Goal: Communication & Community: Connect with others

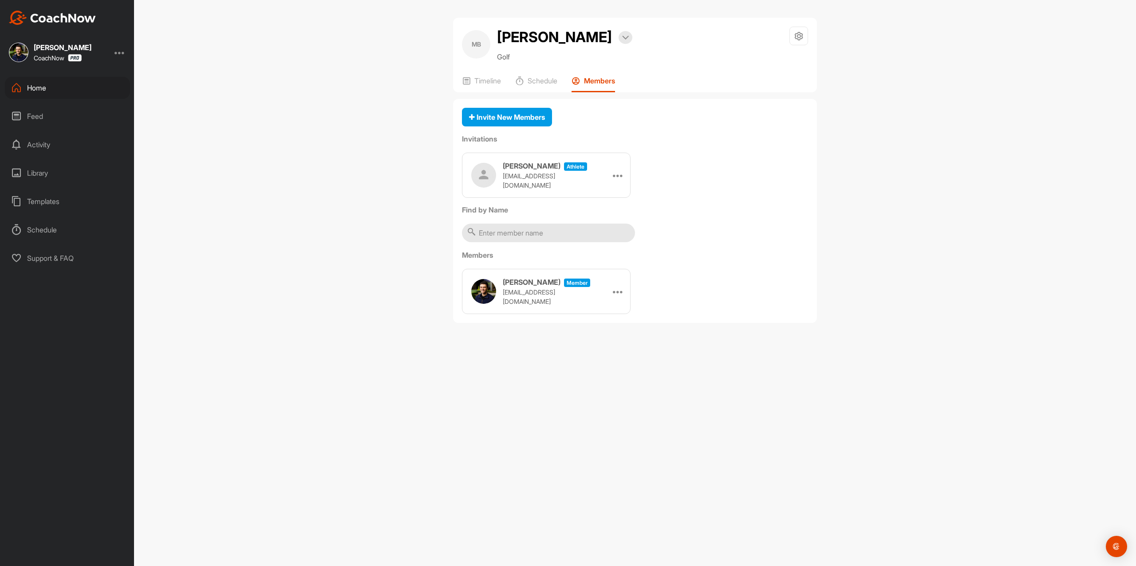
click at [79, 15] on img at bounding box center [52, 18] width 87 height 14
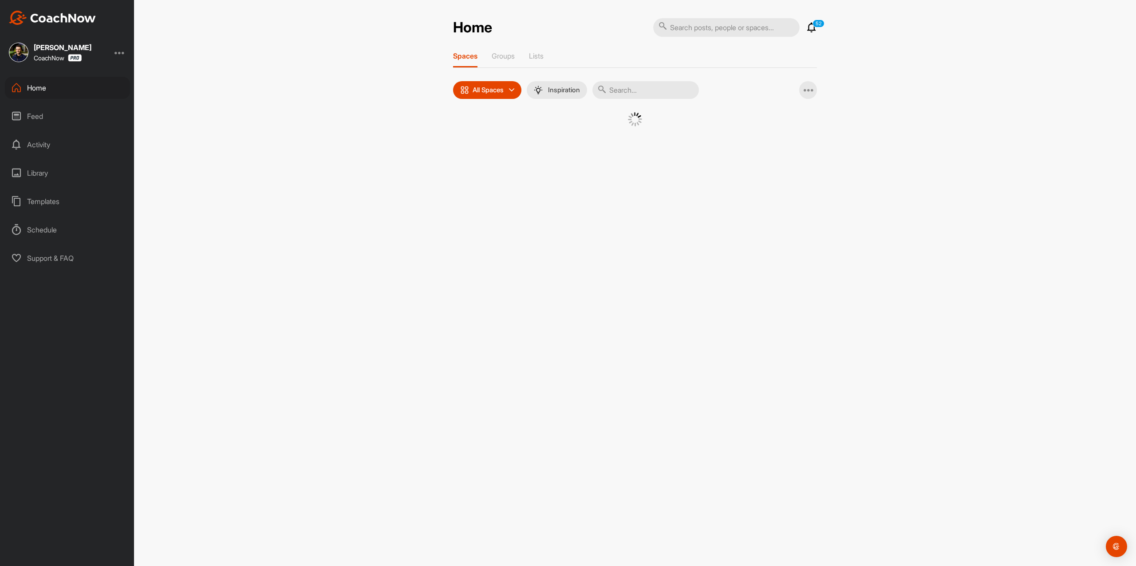
click at [510, 175] on div "Home 52 Notifications Invitations View All 52 Spaces Groups Lists All Spaces Al…" at bounding box center [635, 283] width 1002 height 566
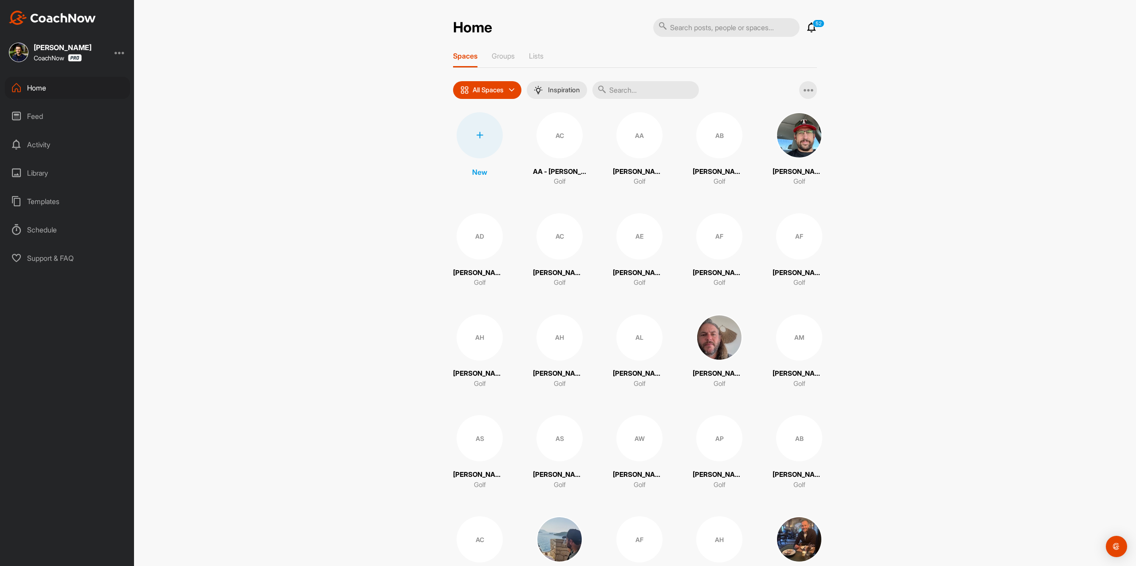
click at [472, 148] on div at bounding box center [480, 135] width 46 height 46
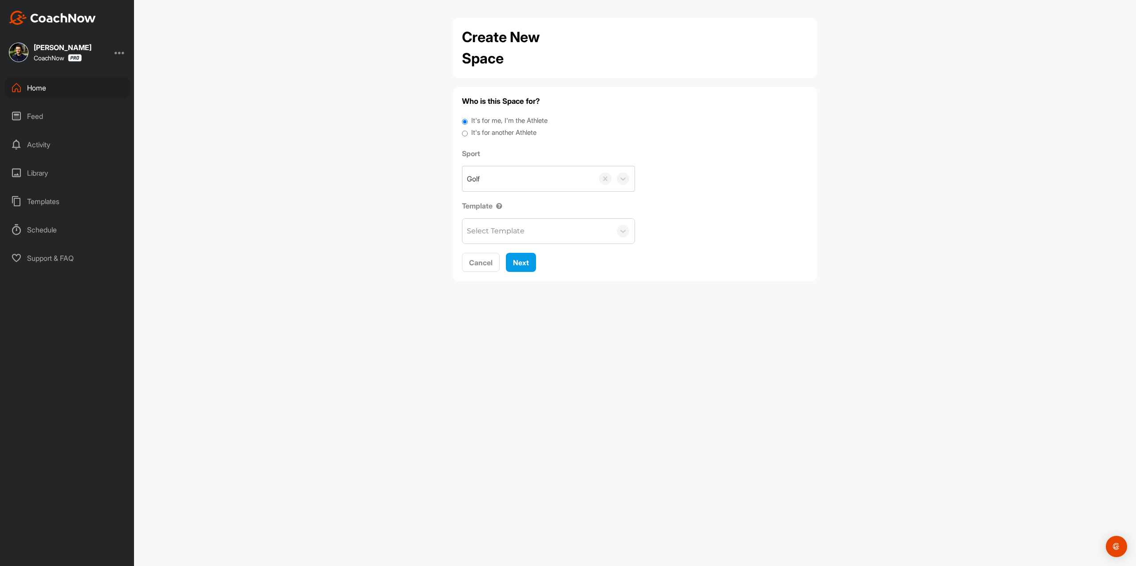
click at [492, 135] on label "It's for another Athlete" at bounding box center [503, 133] width 65 height 10
click at [468, 135] on input "It's for another Athlete" at bounding box center [465, 134] width 6 height 12
radio input "true"
click at [473, 135] on label "It's for another Athlete" at bounding box center [503, 133] width 65 height 10
click at [468, 135] on input "It's for another Athlete" at bounding box center [465, 134] width 6 height 12
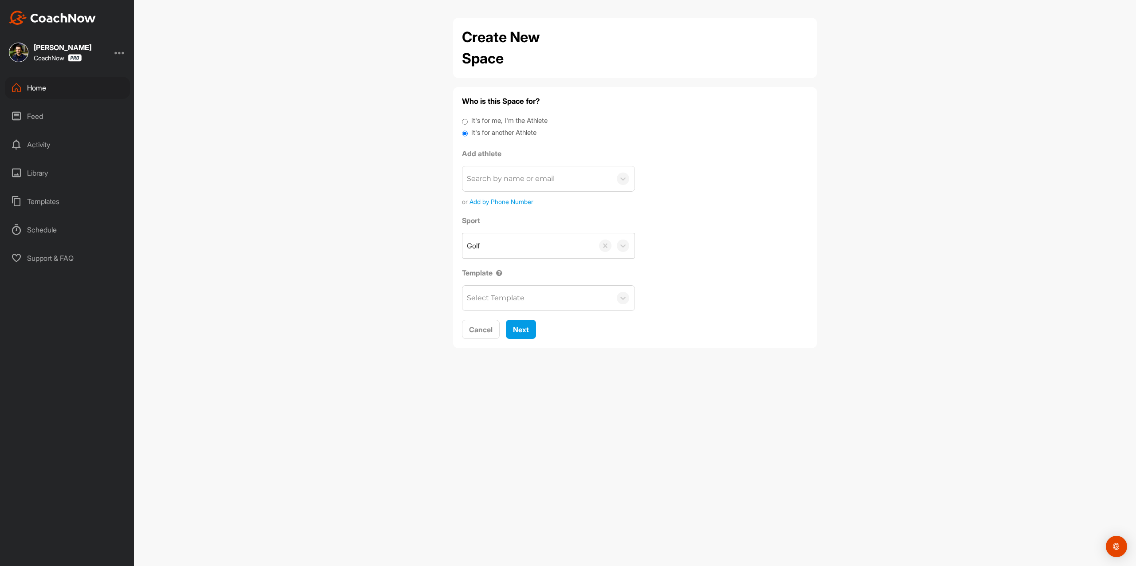
click at [500, 180] on div "Search by name or email" at bounding box center [511, 179] width 88 height 11
paste input "[EMAIL_ADDRESS][DOMAIN_NAME]"
type input "[EMAIL_ADDRESS][DOMAIN_NAME]"
click at [508, 235] on button "Add a New Athlete" at bounding box center [549, 231] width 162 height 19
type input "[PERSON_NAME]"
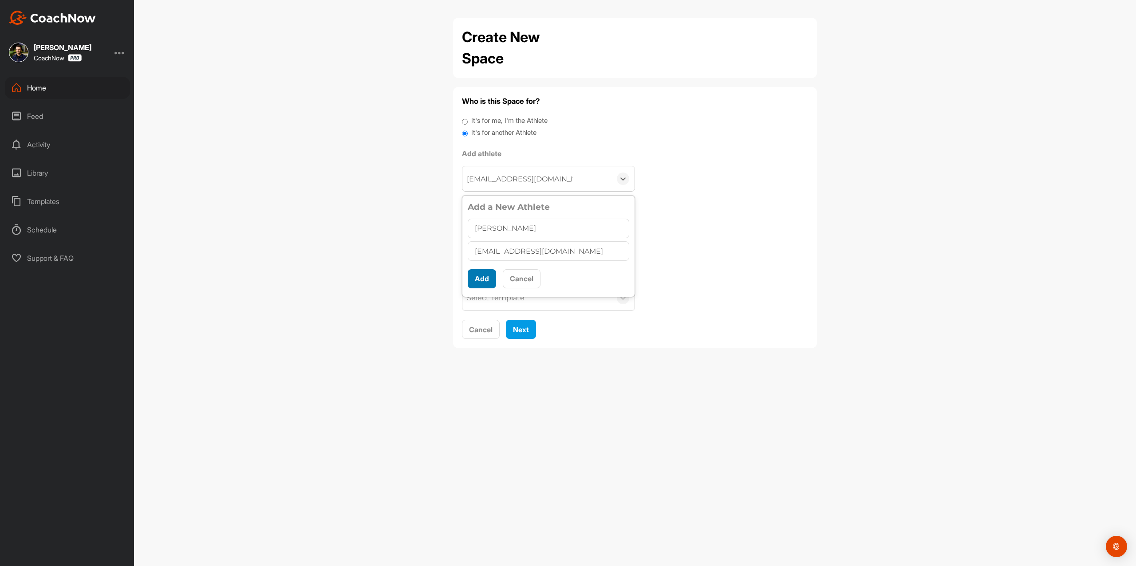
click at [478, 280] on button "Add" at bounding box center [482, 278] width 28 height 19
click at [510, 315] on button "Next" at bounding box center [521, 308] width 30 height 19
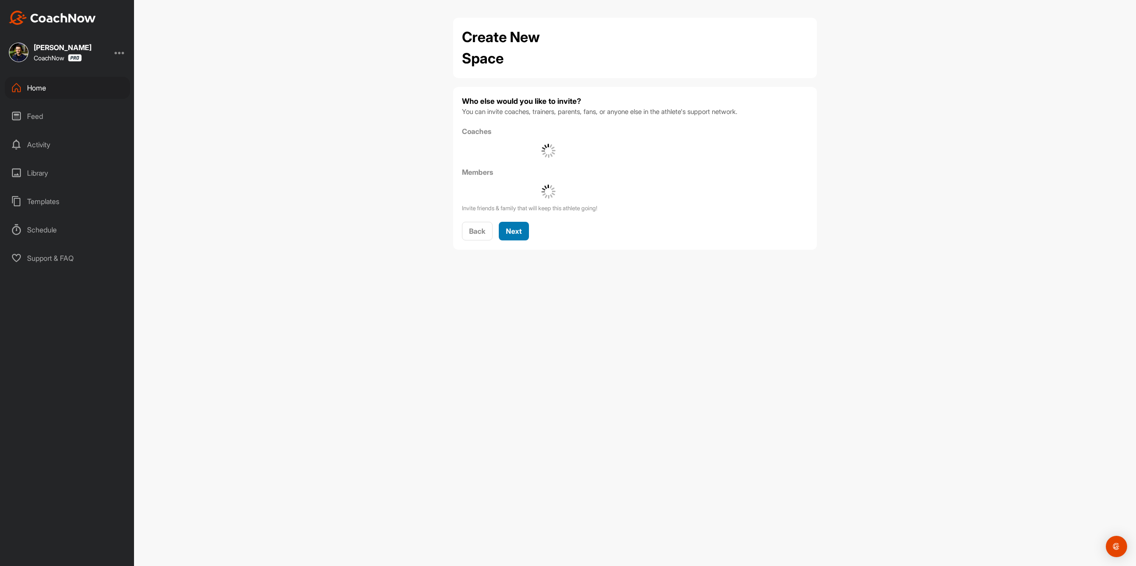
drag, startPoint x: 526, startPoint y: 234, endPoint x: 525, endPoint y: 199, distance: 34.7
click at [526, 233] on button "Next" at bounding box center [514, 231] width 30 height 19
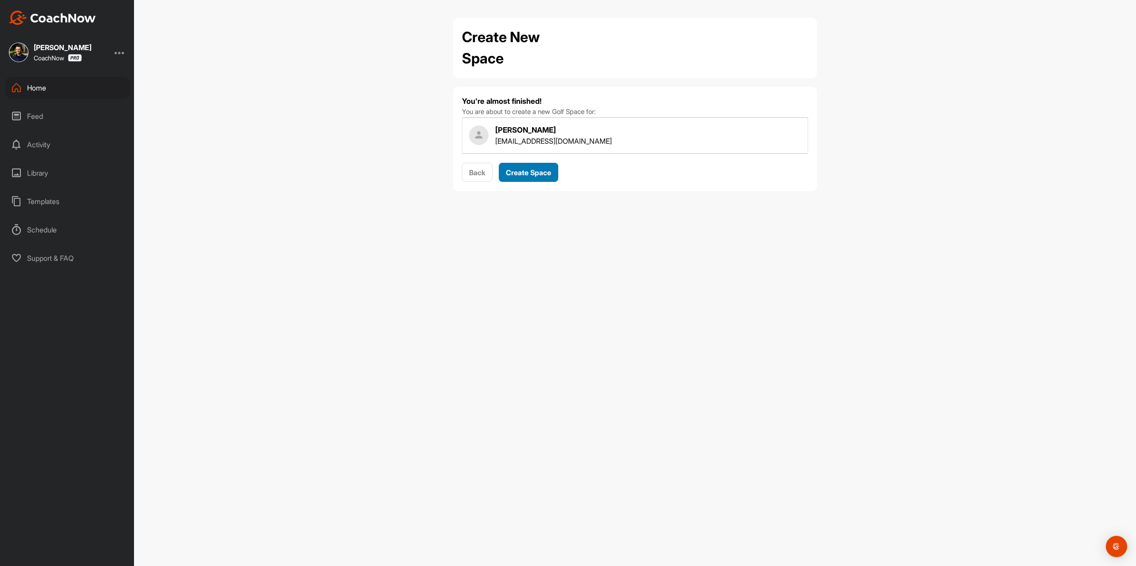
click at [523, 173] on span "Create Space" at bounding box center [528, 172] width 45 height 9
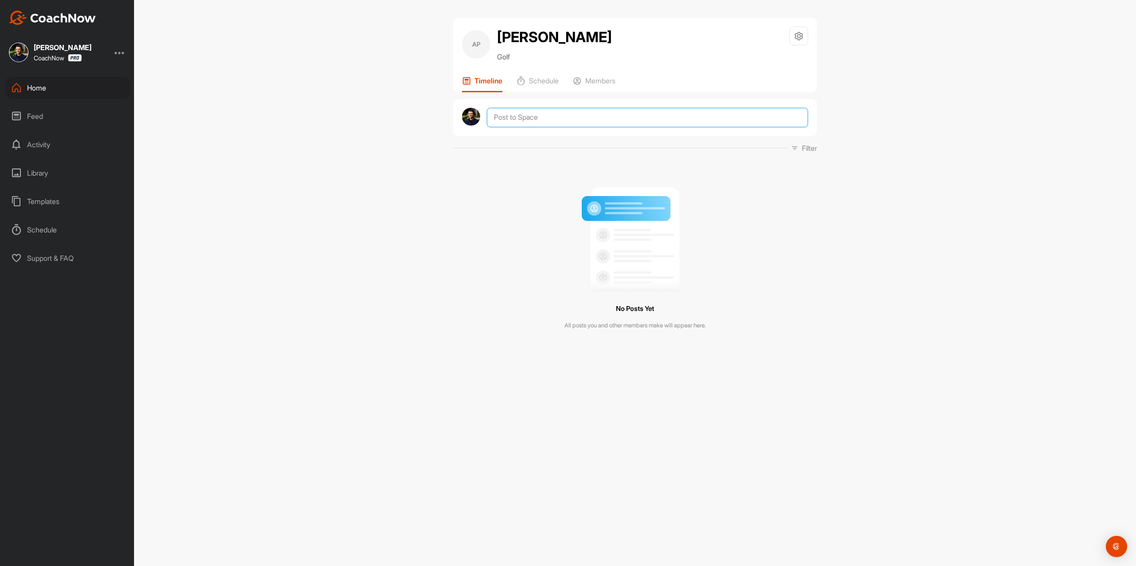
click at [526, 121] on textarea at bounding box center [647, 118] width 321 height 20
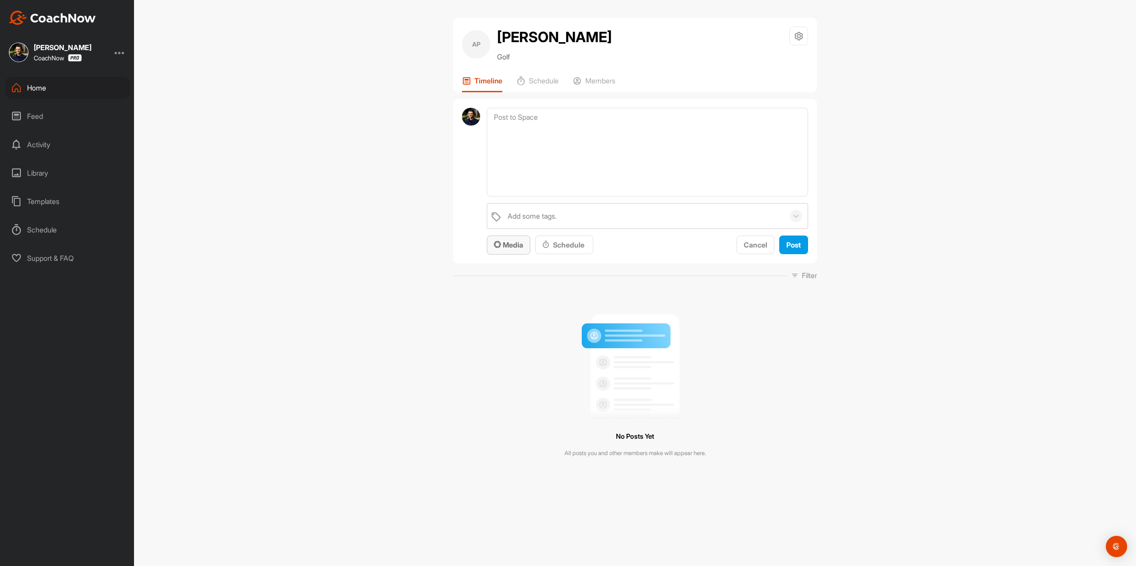
click at [512, 244] on span "Media" at bounding box center [508, 245] width 29 height 9
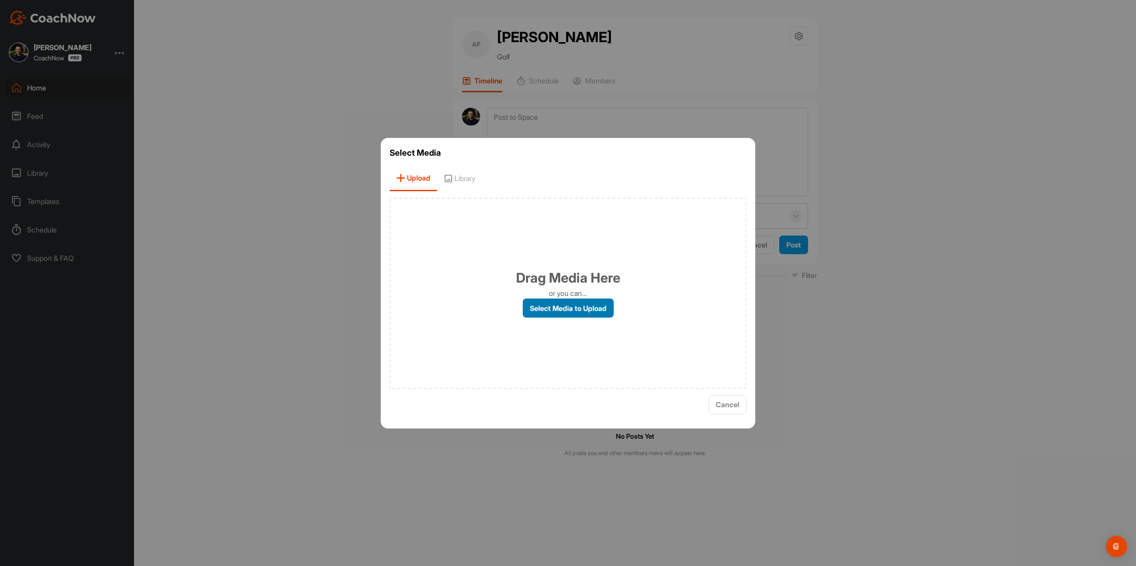
click at [561, 301] on label "Select Media to Upload" at bounding box center [568, 308] width 91 height 19
click at [0, 0] on input "Select Media to Upload" at bounding box center [0, 0] width 0 height 0
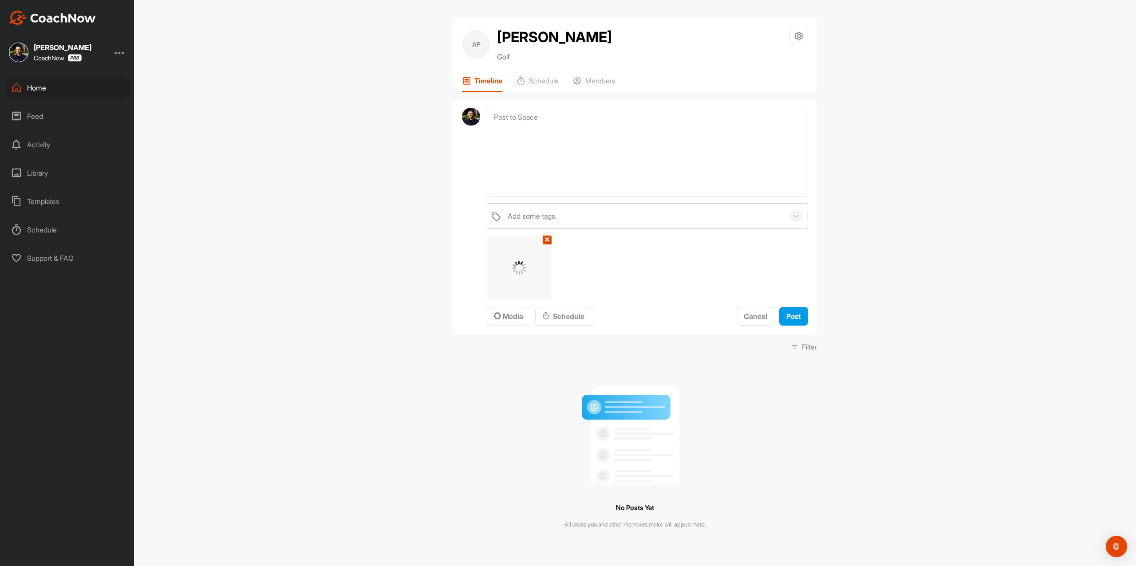
click at [790, 305] on div "Add some tags. ✕ Media Schedule Cancel Post" at bounding box center [647, 264] width 321 height 123
click at [788, 315] on span "Post" at bounding box center [794, 316] width 15 height 9
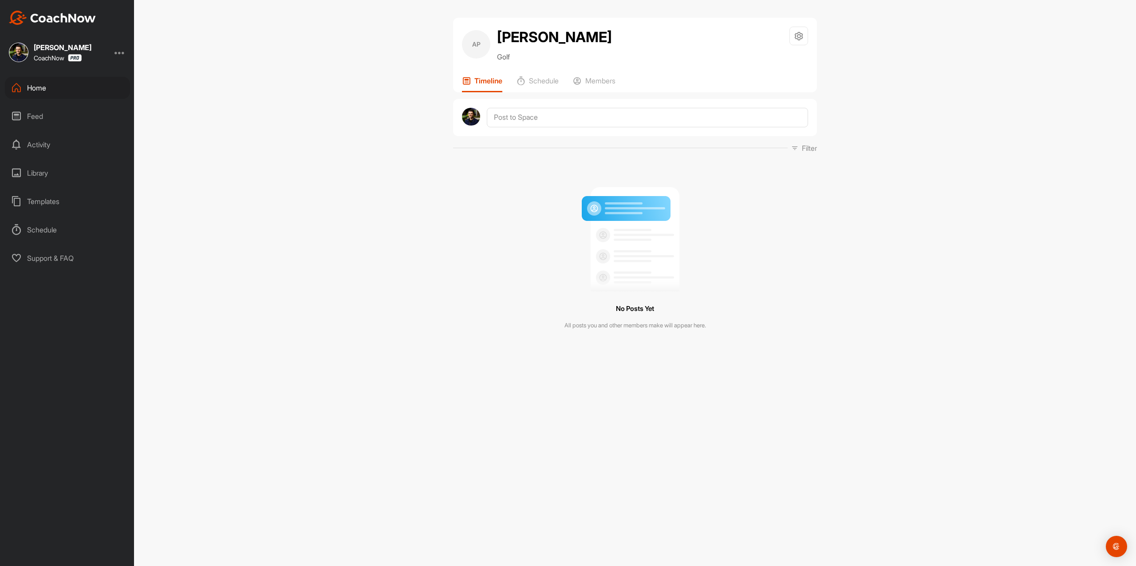
click at [542, 103] on div at bounding box center [635, 117] width 364 height 37
click at [541, 128] on div at bounding box center [635, 117] width 364 height 37
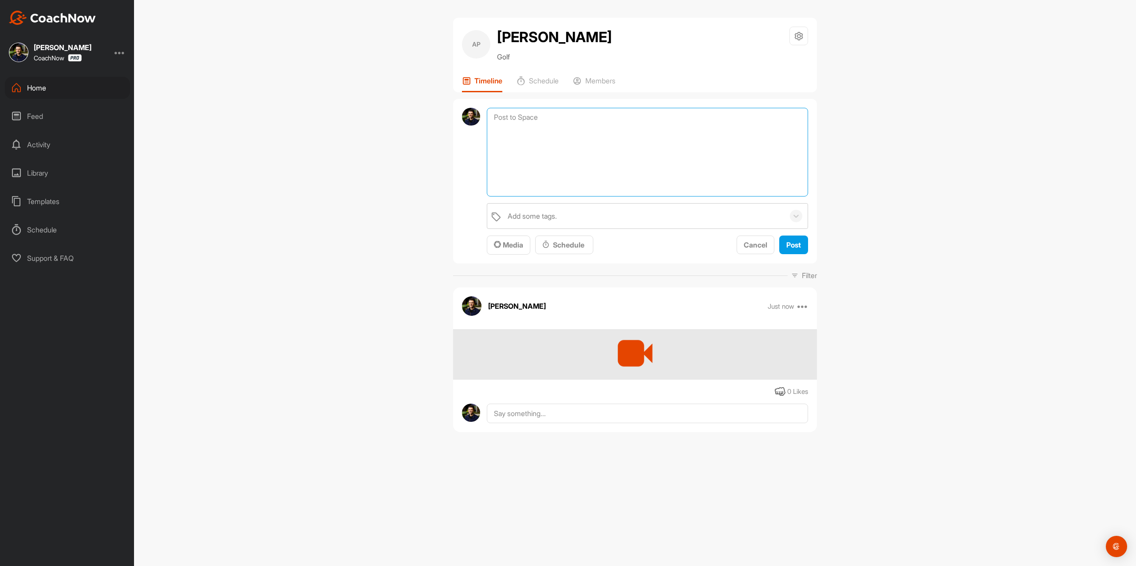
click at [541, 123] on textarea at bounding box center [647, 152] width 321 height 89
click at [511, 249] on span "Media" at bounding box center [508, 245] width 29 height 9
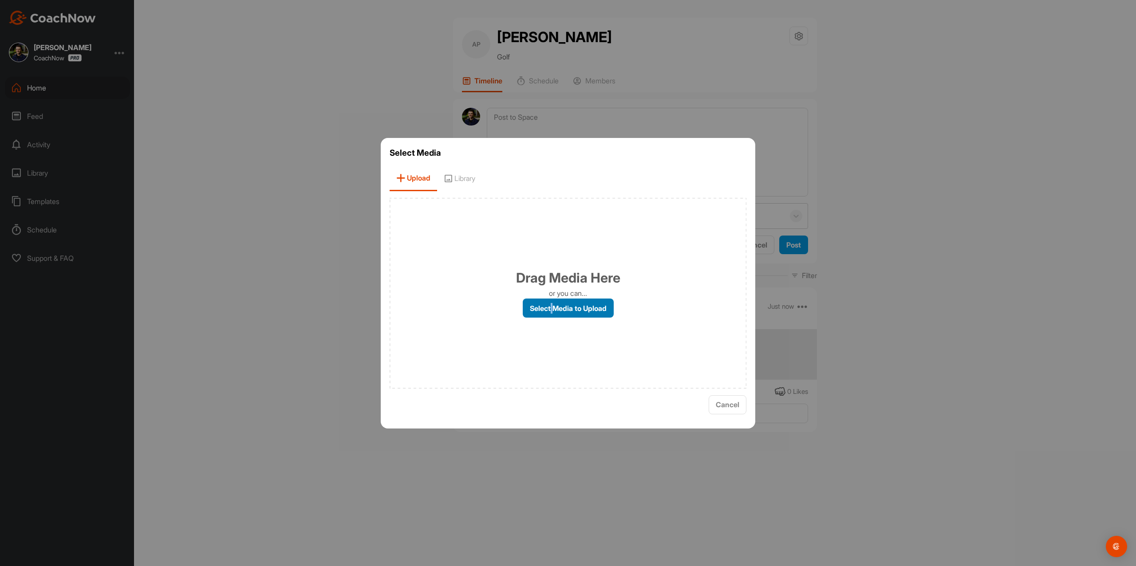
click at [552, 312] on label "Select Media to Upload" at bounding box center [568, 308] width 91 height 19
click at [549, 313] on label "Select Media to Upload" at bounding box center [568, 308] width 91 height 19
click at [0, 0] on input "Select Media to Upload" at bounding box center [0, 0] width 0 height 0
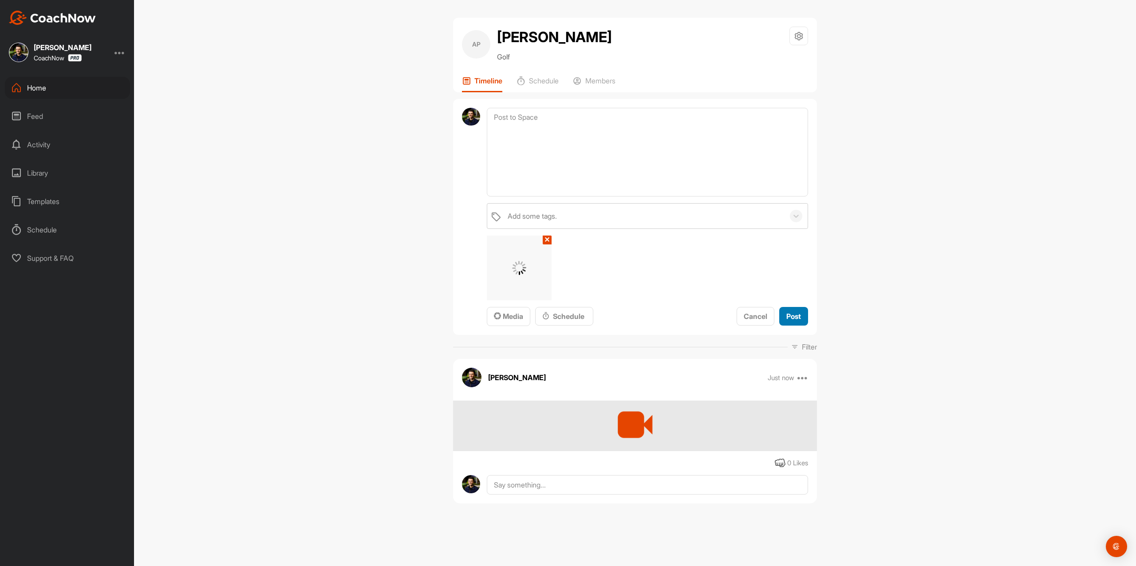
click at [805, 312] on button "Post" at bounding box center [794, 316] width 29 height 19
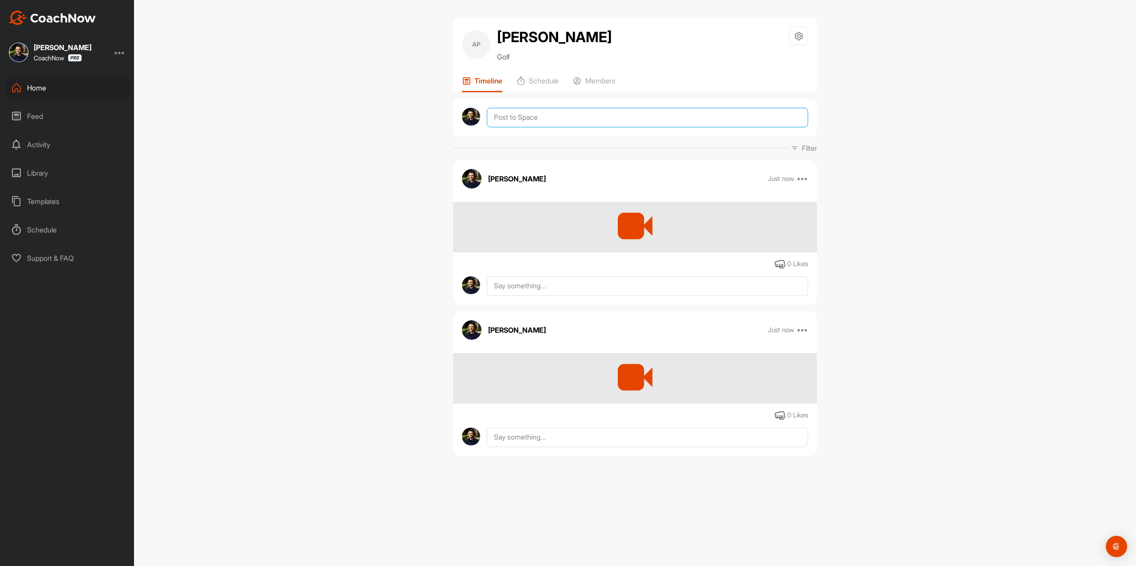
click at [633, 109] on textarea at bounding box center [647, 118] width 321 height 20
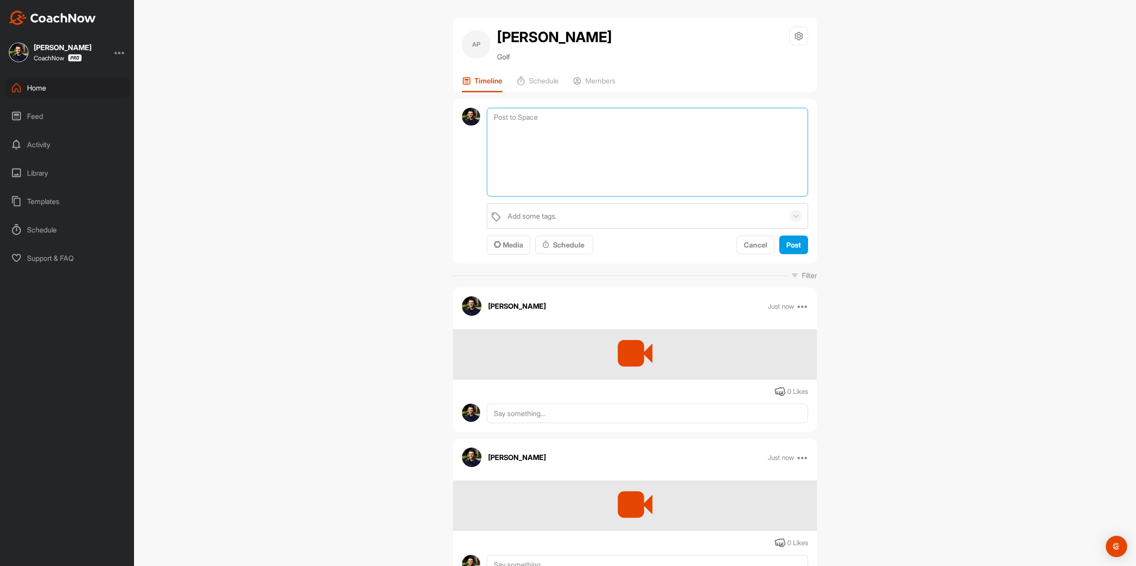
paste textarea "Thanks for sending in your video and signing up for a Full Assessment of your s…"
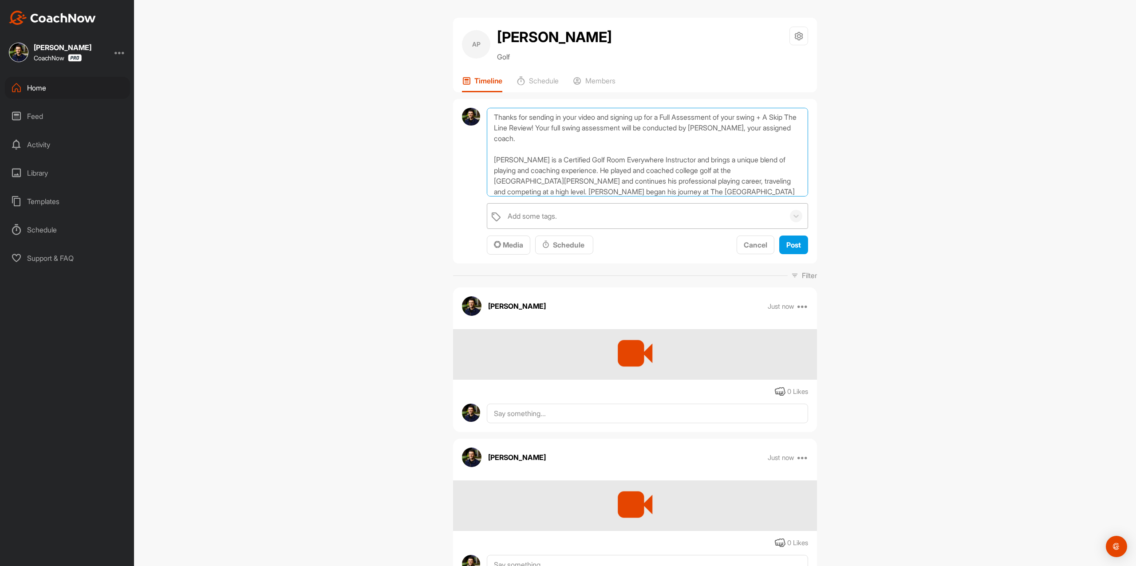
scroll to position [123, 0]
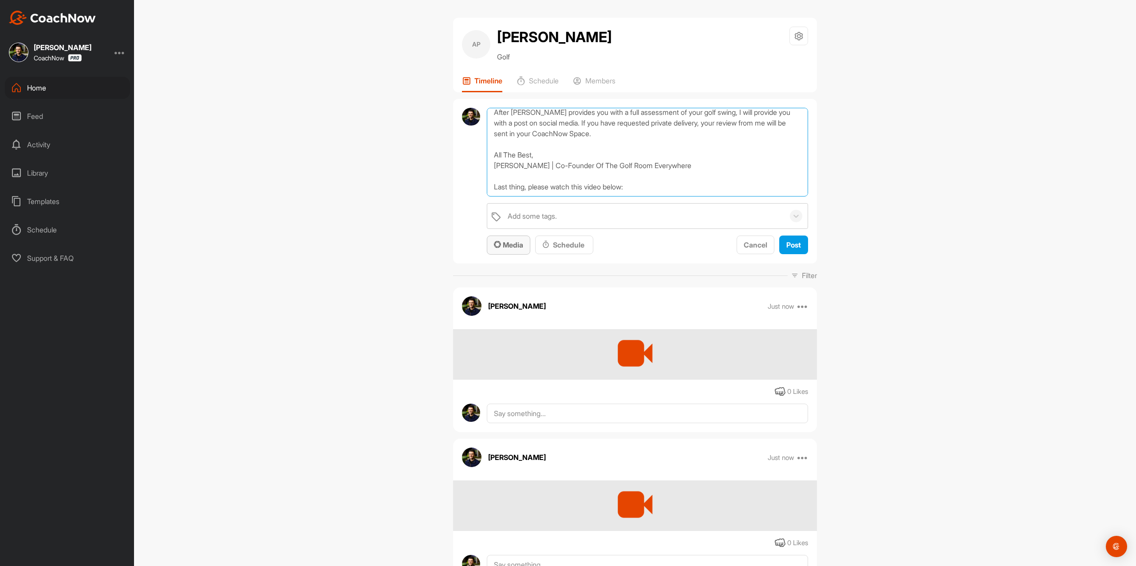
type textarea "Thanks for sending in your video and signing up for a Full Assessment of your s…"
click at [494, 246] on icon "button" at bounding box center [497, 244] width 7 height 7
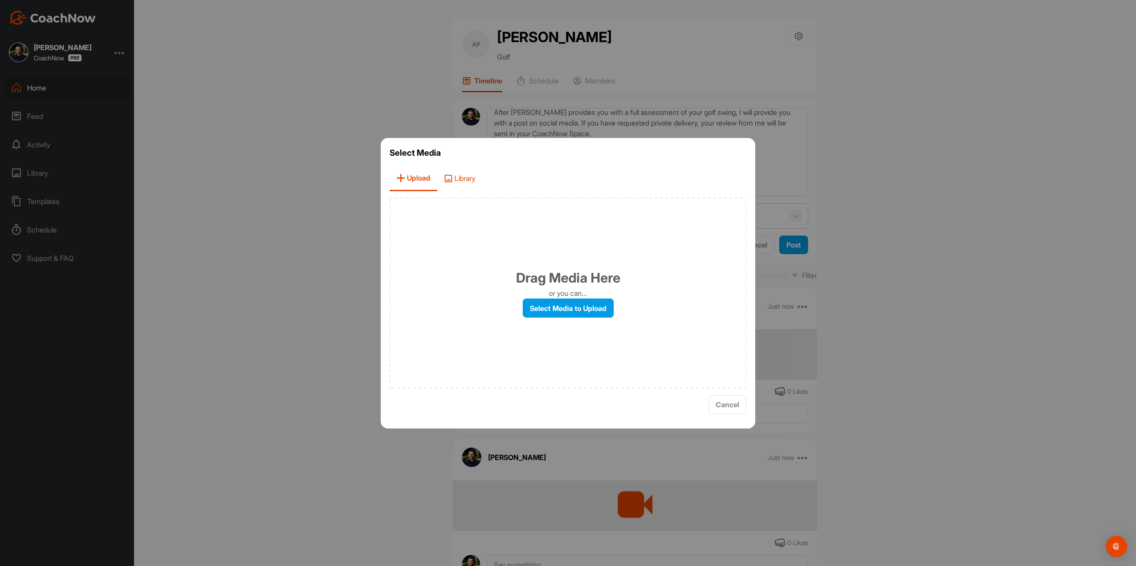
click at [475, 183] on span "Library" at bounding box center [459, 178] width 45 height 25
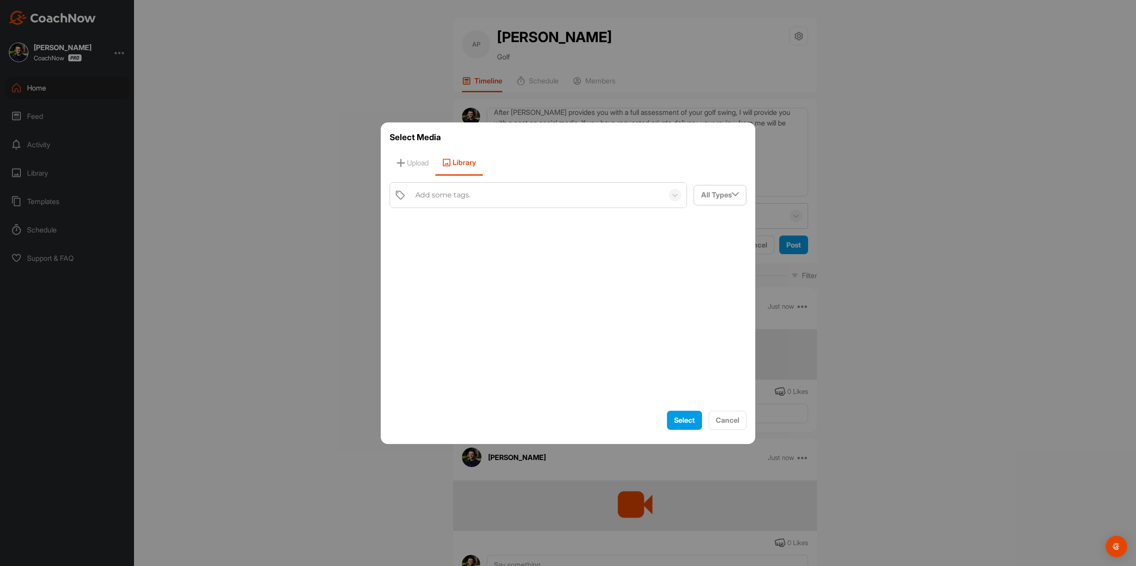
click at [446, 210] on div "Add some tags. All Types Filter By Images Videos Audio Documents" at bounding box center [568, 293] width 357 height 222
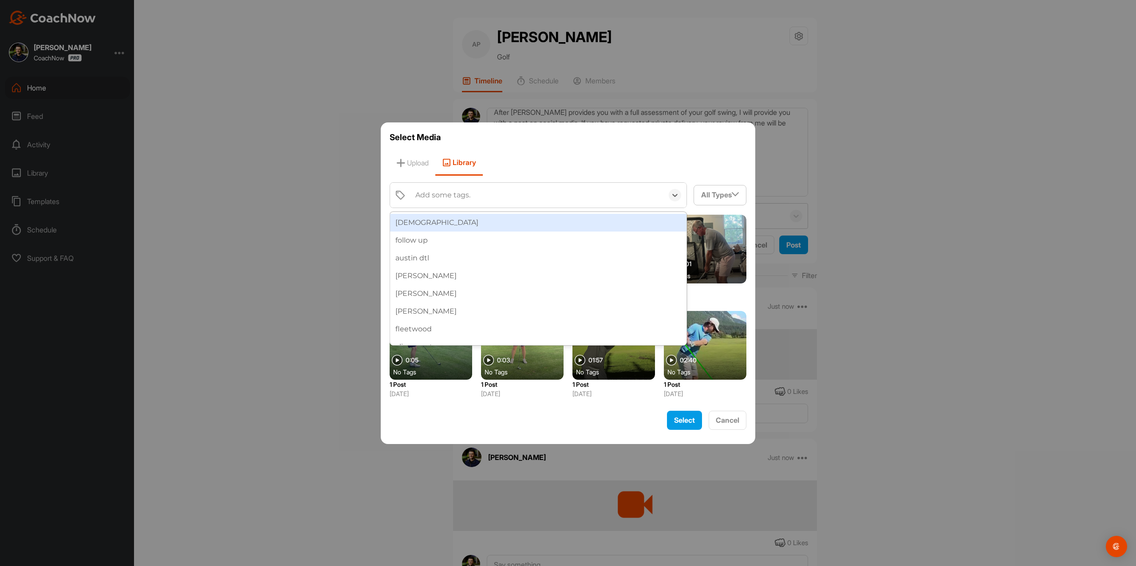
click at [437, 228] on div "[DEMOGRAPHIC_DATA]" at bounding box center [538, 223] width 297 height 18
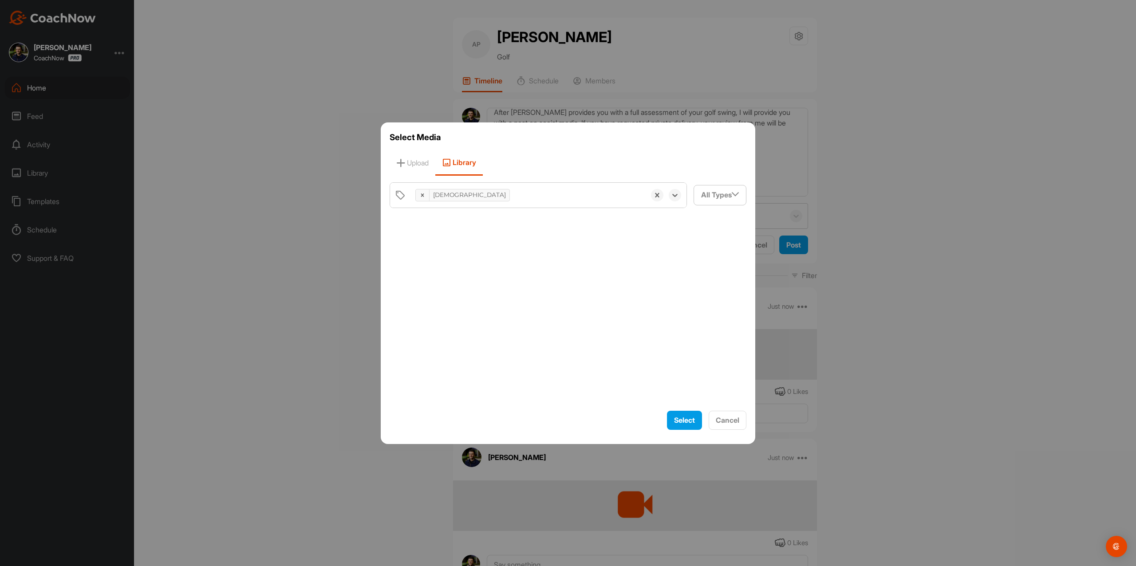
click at [423, 240] on div at bounding box center [568, 310] width 357 height 190
click at [423, 240] on div at bounding box center [431, 249] width 83 height 69
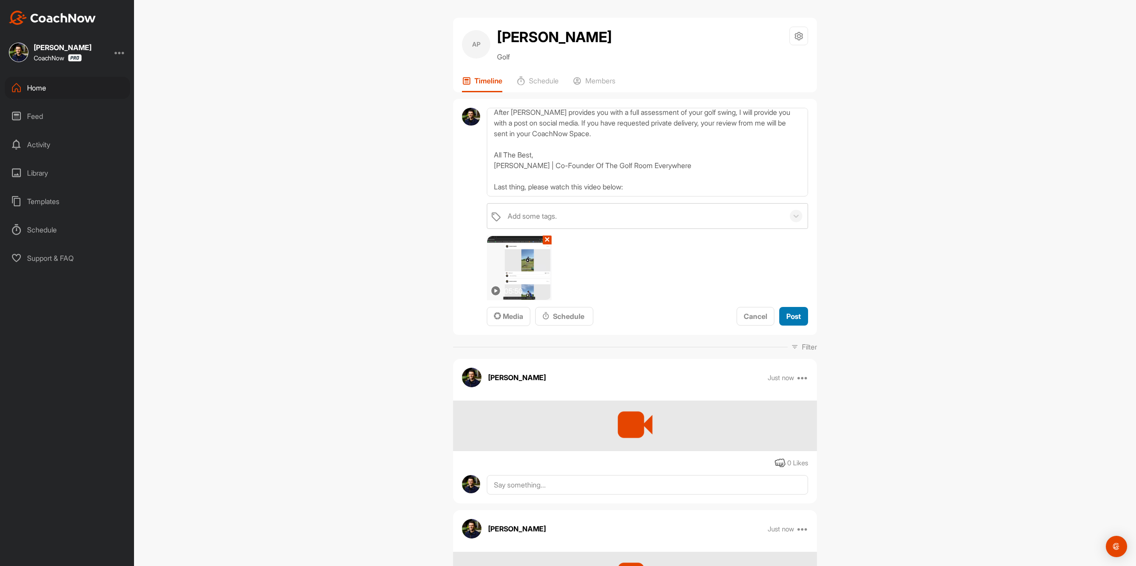
click at [790, 315] on span "Post" at bounding box center [794, 316] width 15 height 9
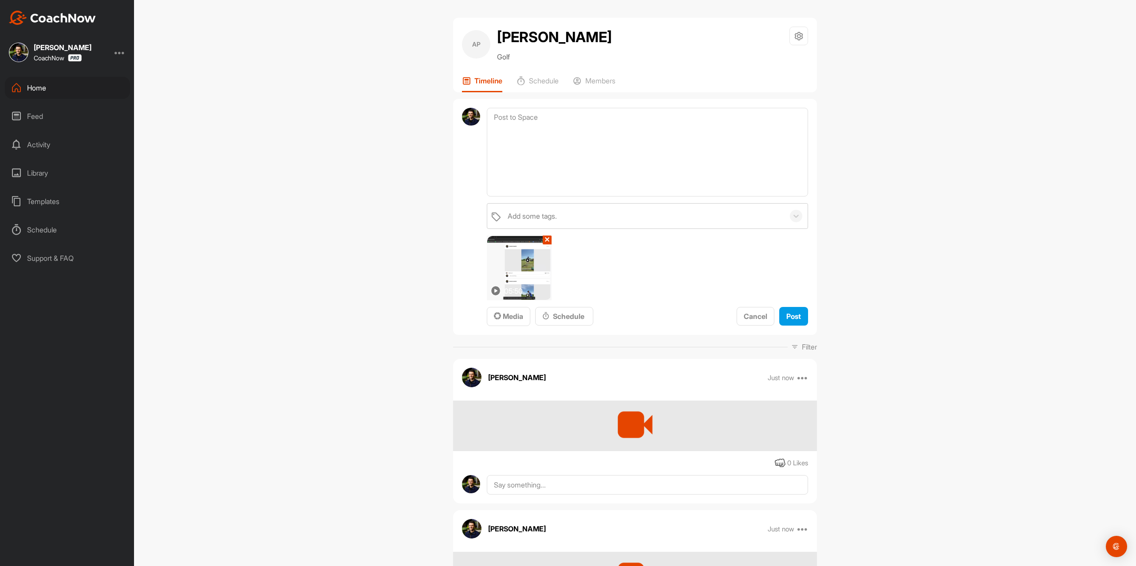
scroll to position [0, 0]
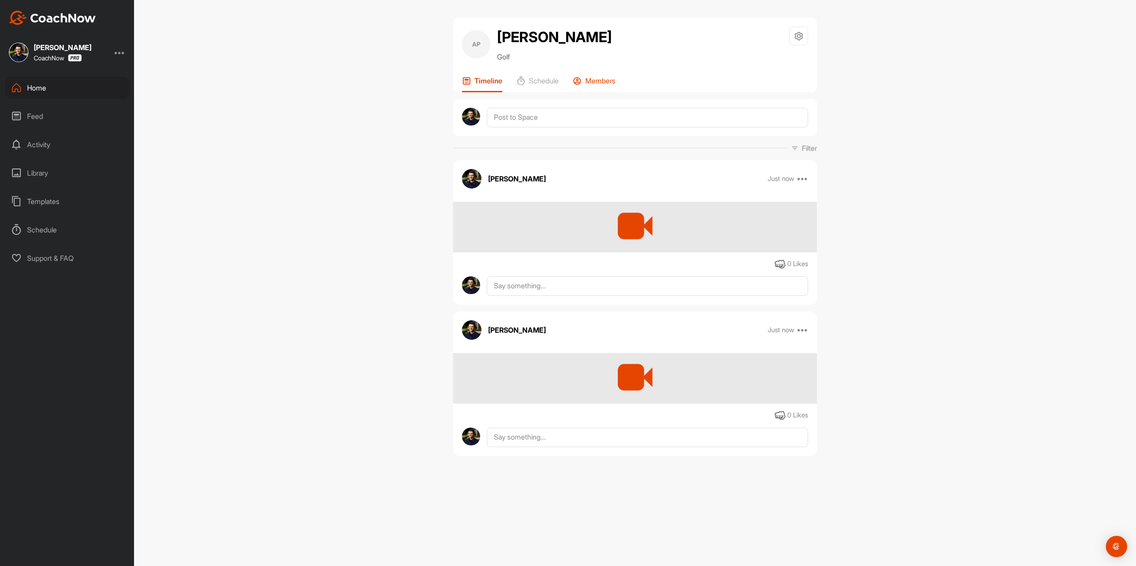
click at [598, 82] on p "Members" at bounding box center [601, 80] width 30 height 9
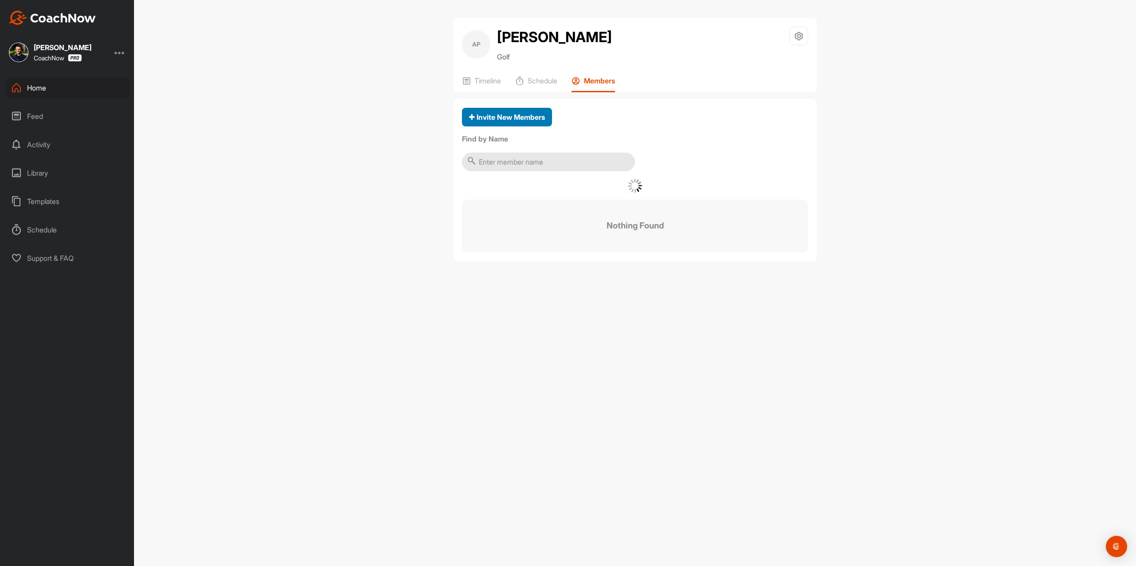
click at [517, 122] on div "Invite New Members" at bounding box center [507, 117] width 76 height 11
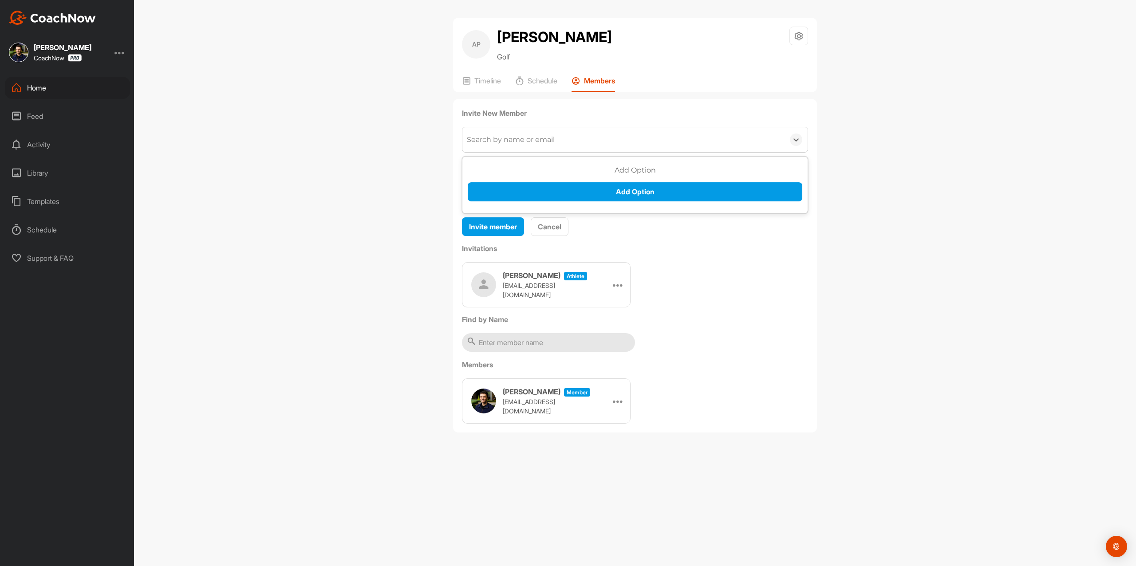
click at [503, 137] on div "Search by name or email" at bounding box center [511, 140] width 88 height 11
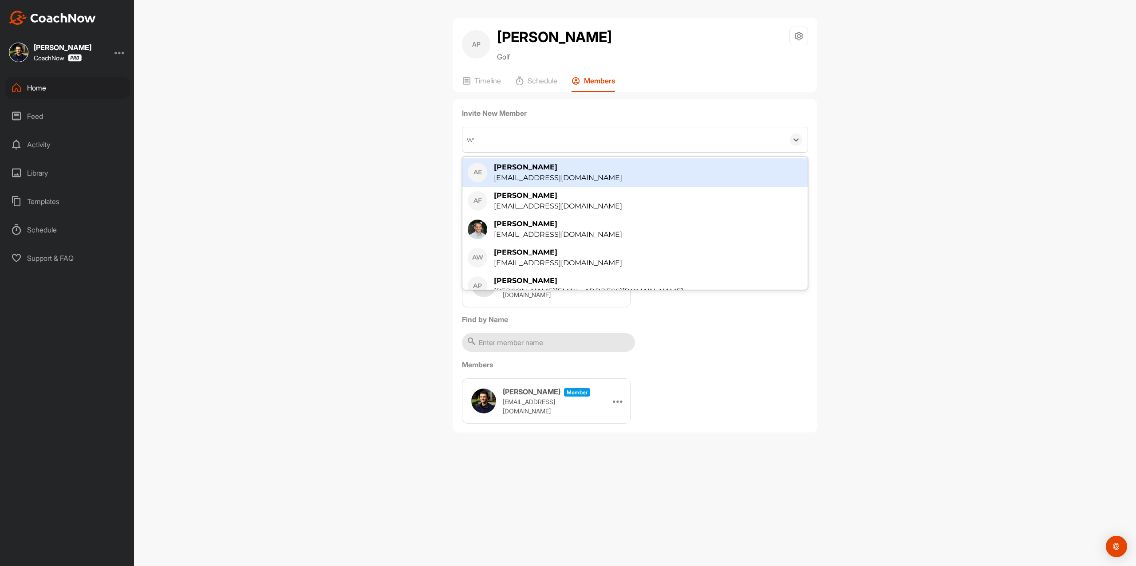
type input "wya"
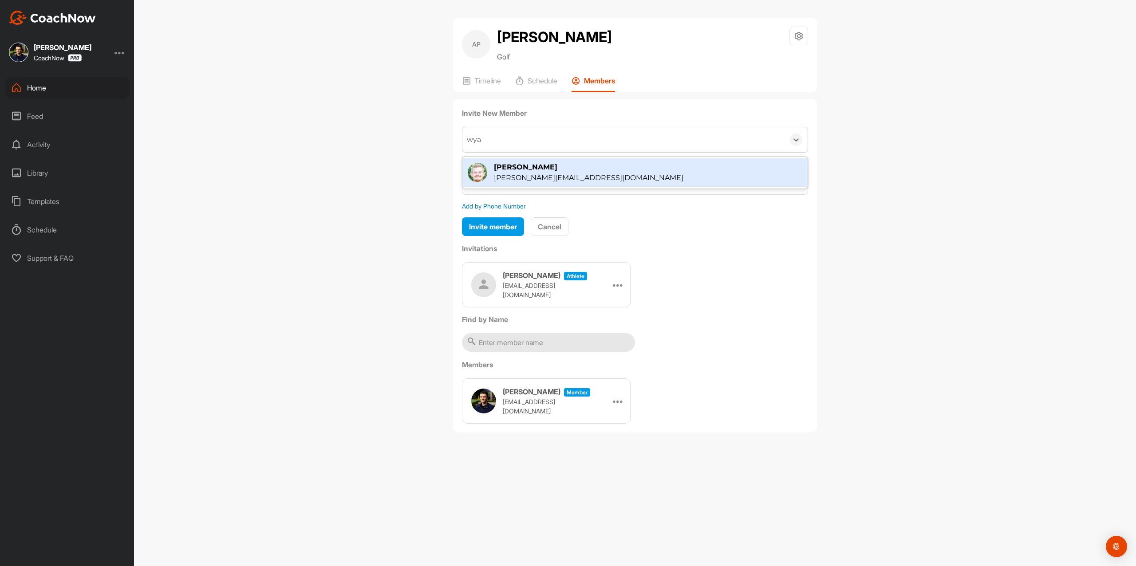
click at [511, 166] on div "[PERSON_NAME]" at bounding box center [589, 167] width 190 height 11
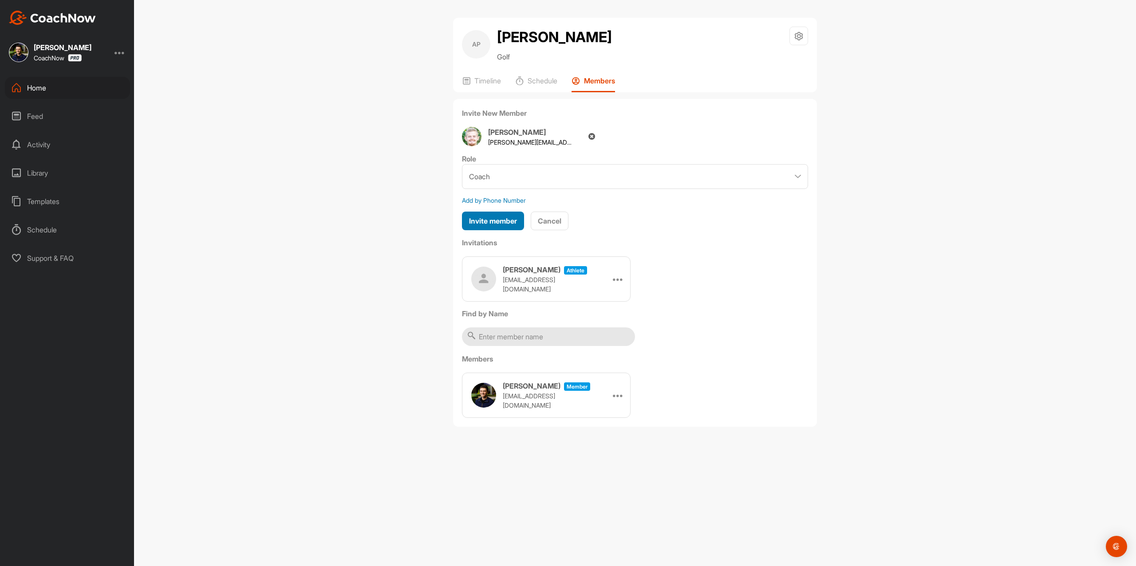
click at [513, 215] on button "Invite member" at bounding box center [493, 221] width 62 height 19
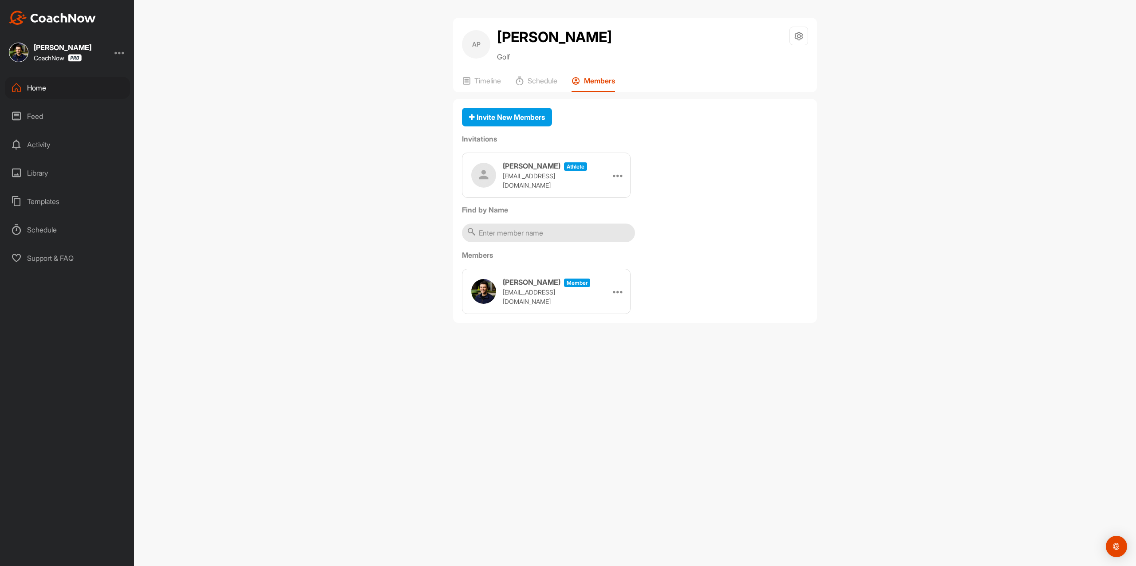
click at [618, 168] on div "[PERSON_NAME] athlete [EMAIL_ADDRESS][DOMAIN_NAME] Edit Re-send Copy Link" at bounding box center [546, 175] width 169 height 45
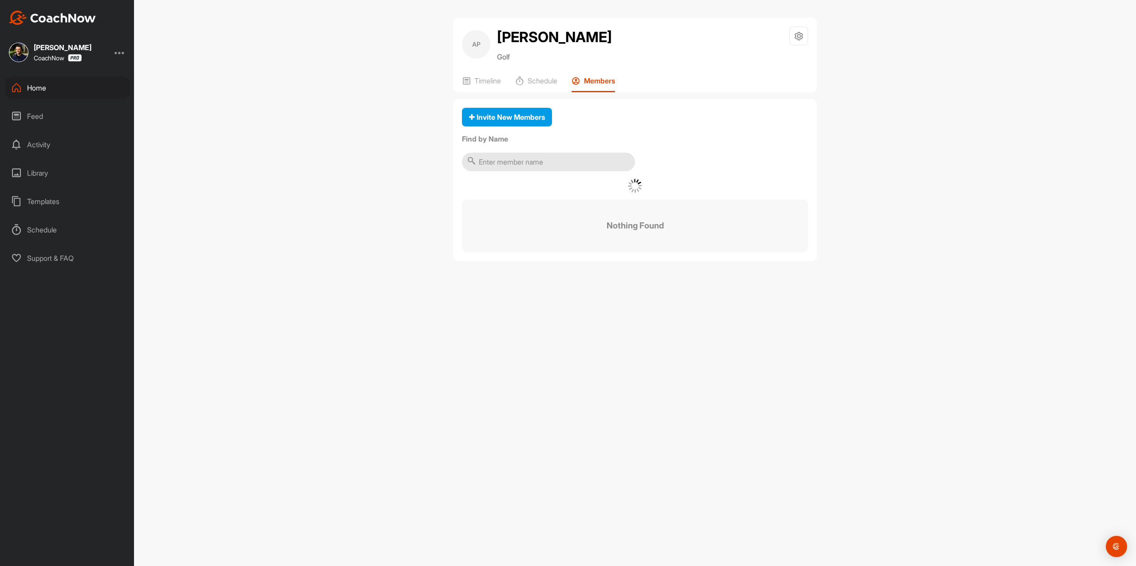
click at [622, 175] on div "Invite New Members Find by Name Nothing Found" at bounding box center [635, 180] width 364 height 162
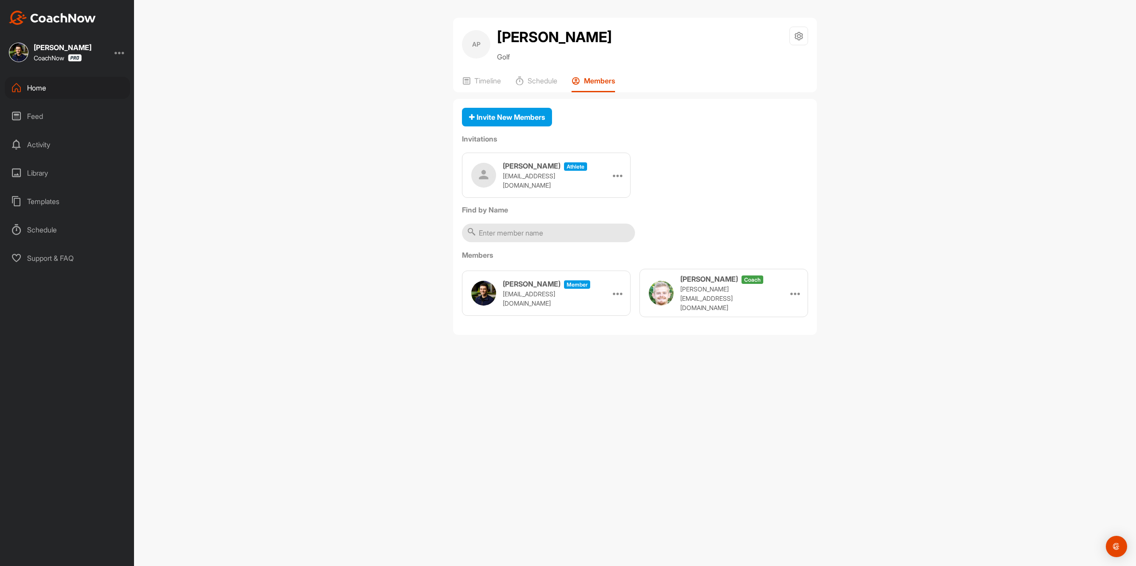
click at [620, 173] on icon at bounding box center [618, 175] width 11 height 11
click at [607, 260] on li "Copy Link" at bounding box center [602, 256] width 48 height 28
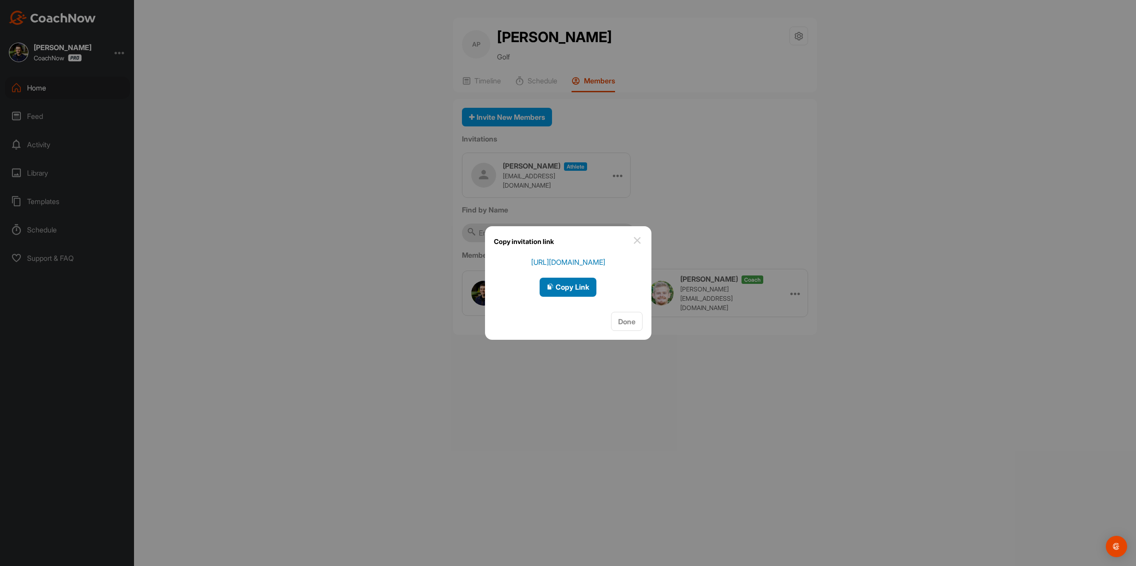
click at [564, 279] on button "Copy Link" at bounding box center [568, 287] width 57 height 19
click at [659, 178] on div at bounding box center [568, 283] width 1136 height 566
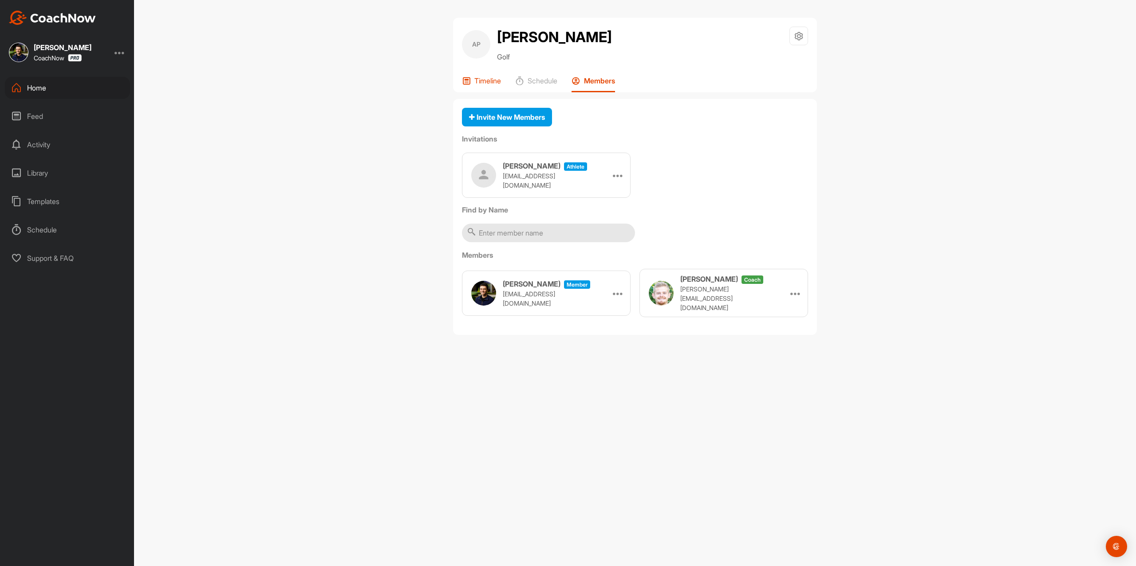
click at [469, 79] on icon at bounding box center [466, 80] width 9 height 9
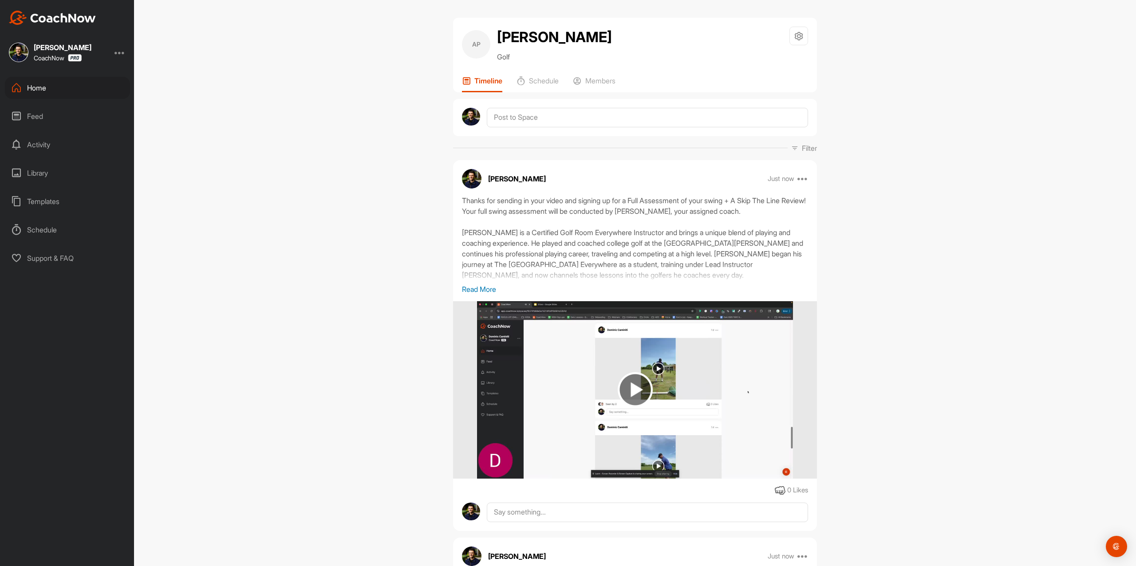
click at [88, 18] on img at bounding box center [52, 18] width 87 height 14
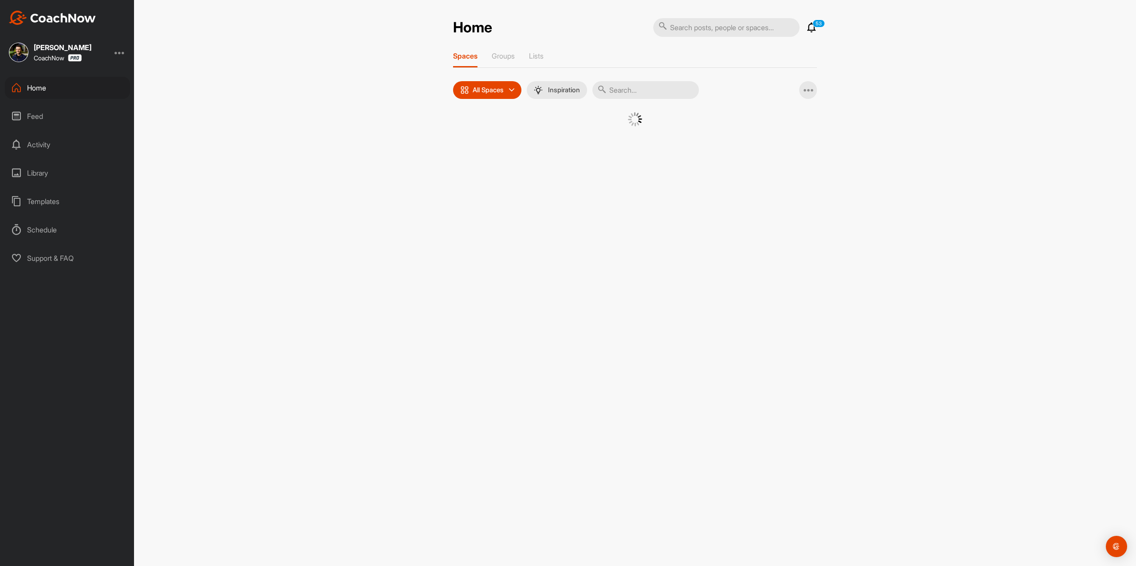
click at [492, 147] on div at bounding box center [635, 130] width 364 height 36
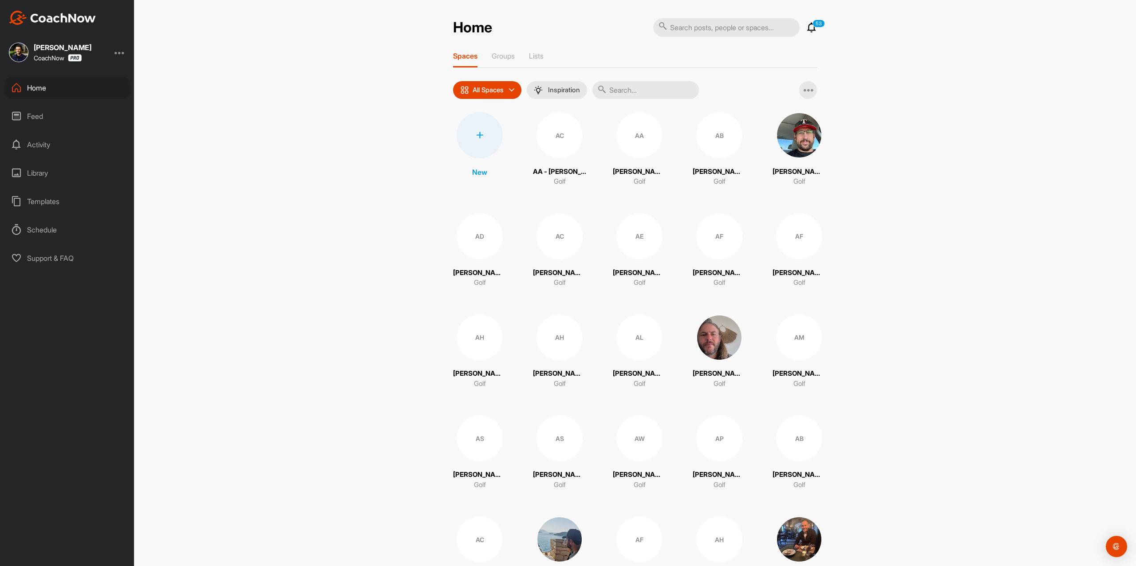
click at [487, 143] on div at bounding box center [480, 135] width 46 height 46
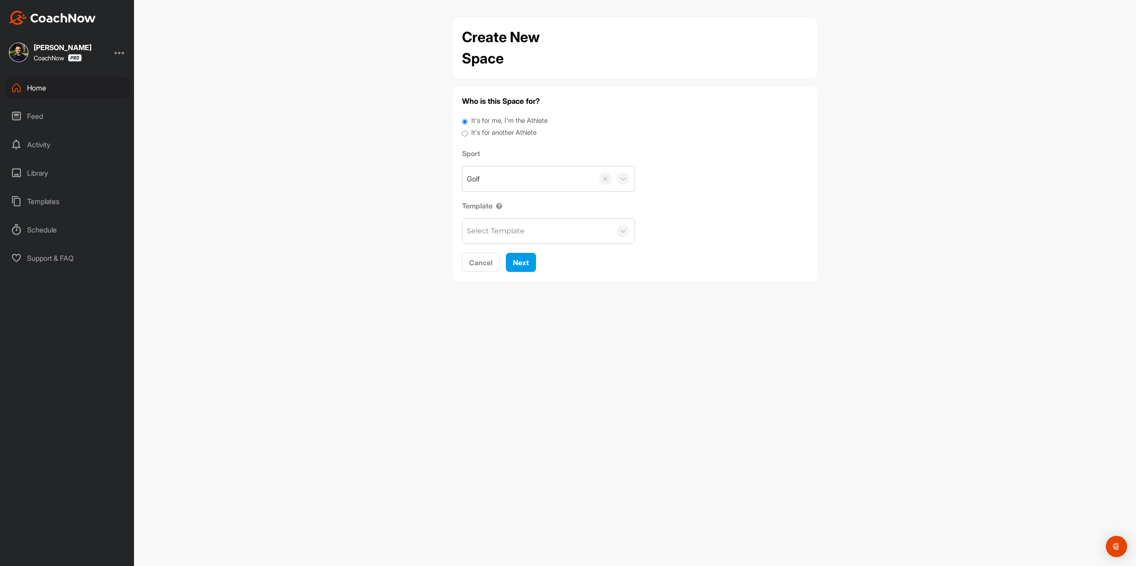
click at [487, 139] on div "It's for another Athlete" at bounding box center [635, 134] width 346 height 12
click at [483, 131] on label "It's for another Athlete" at bounding box center [503, 133] width 65 height 10
click at [468, 131] on input "It's for another Athlete" at bounding box center [465, 134] width 6 height 12
radio input "true"
click at [483, 131] on label "It's for another Athlete" at bounding box center [503, 133] width 65 height 10
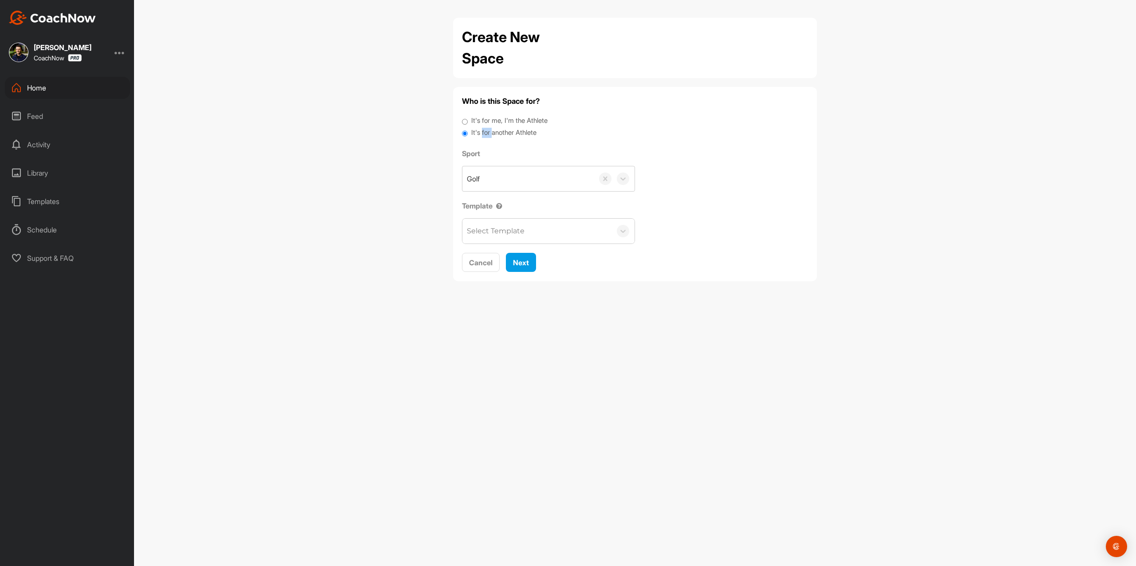
click at [468, 131] on input "It's for another Athlete" at bounding box center [465, 134] width 6 height 12
click at [494, 171] on div "Search by name or email" at bounding box center [537, 178] width 149 height 25
paste input "[EMAIL_ADDRESS][DOMAIN_NAME]"
type input "[EMAIL_ADDRESS][DOMAIN_NAME]"
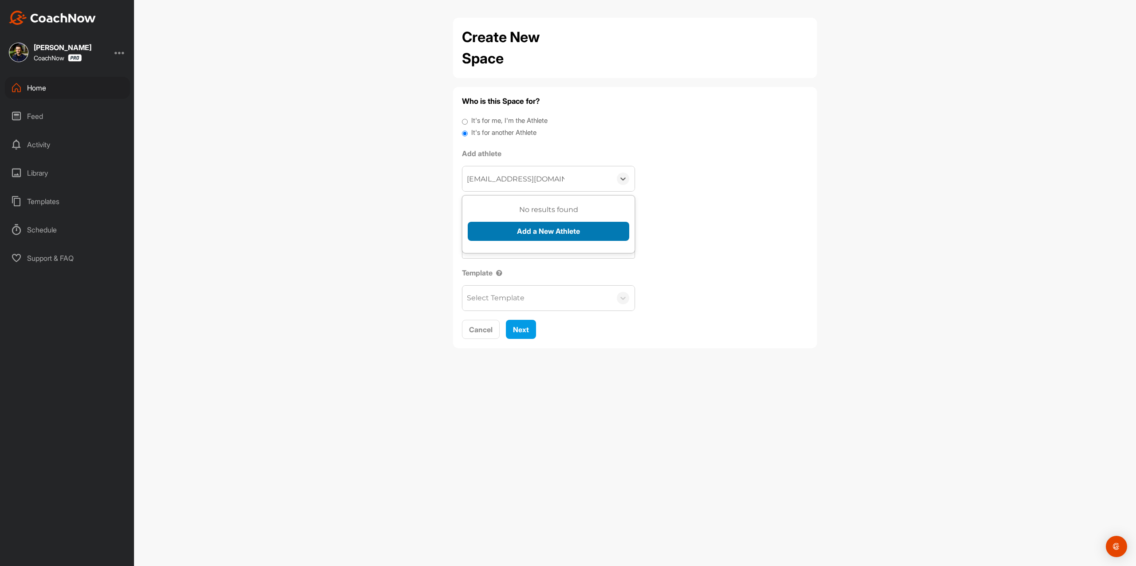
click at [517, 235] on button "Add a New Athlete" at bounding box center [549, 231] width 162 height 19
type input "[PERSON_NAME]"
click at [483, 276] on button "Add" at bounding box center [482, 278] width 28 height 19
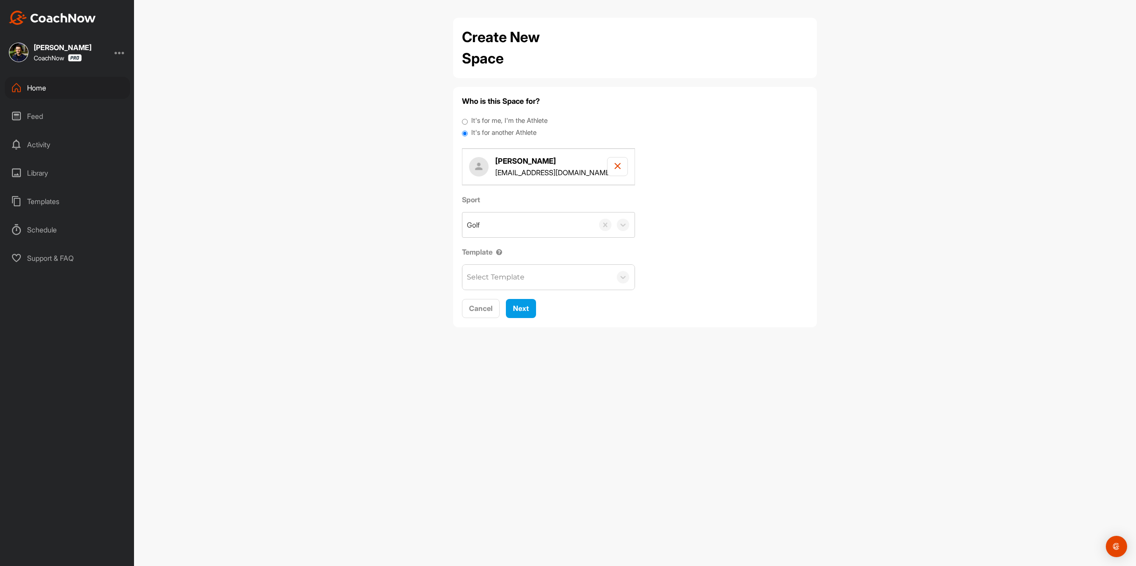
click at [505, 283] on div "Select Template" at bounding box center [496, 277] width 58 height 11
click at [681, 281] on div "Sport Golf Template Select Template" at bounding box center [635, 242] width 346 height 96
drag, startPoint x: 494, startPoint y: 315, endPoint x: 499, endPoint y: 315, distance: 4.9
click at [495, 315] on button "Cancel" at bounding box center [481, 308] width 38 height 19
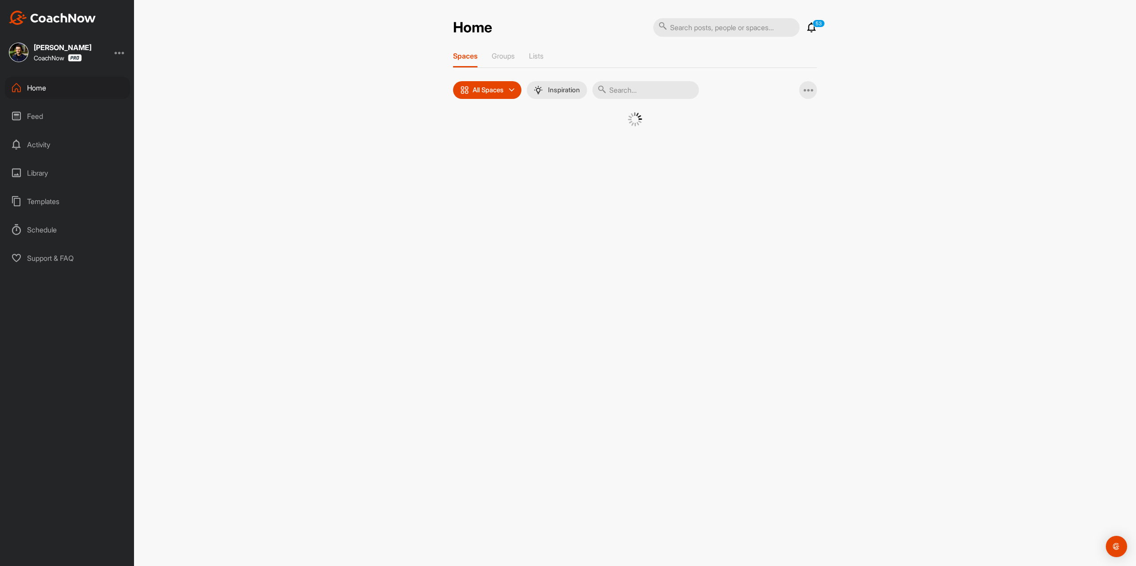
click at [536, 306] on div "Home 53 Notifications Invitations View All 53 Spaces Groups Lists All Spaces Al…" at bounding box center [635, 283] width 1002 height 566
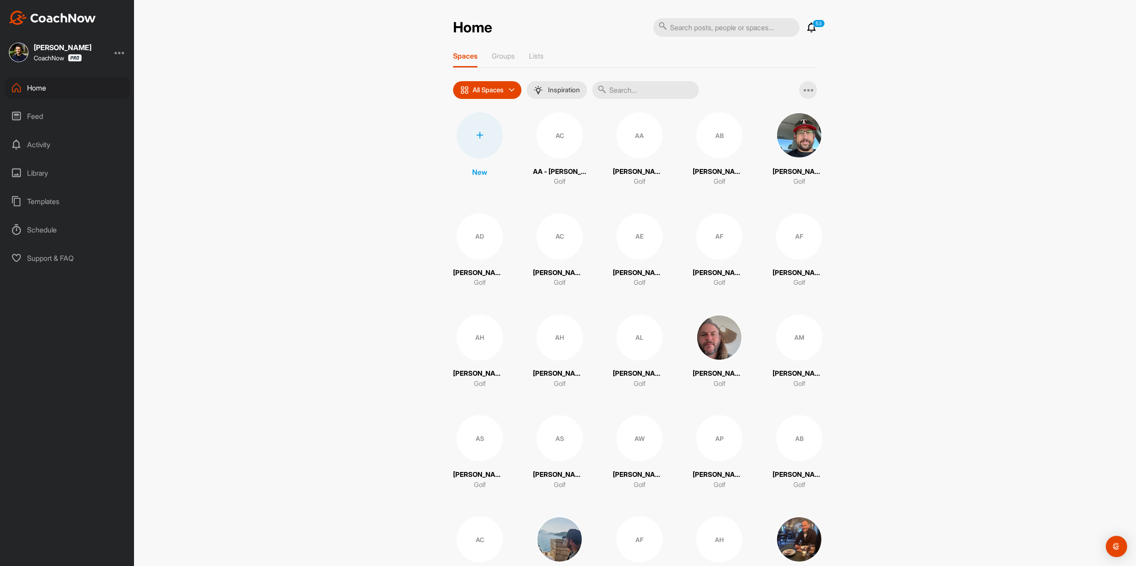
click at [485, 141] on div at bounding box center [480, 135] width 46 height 46
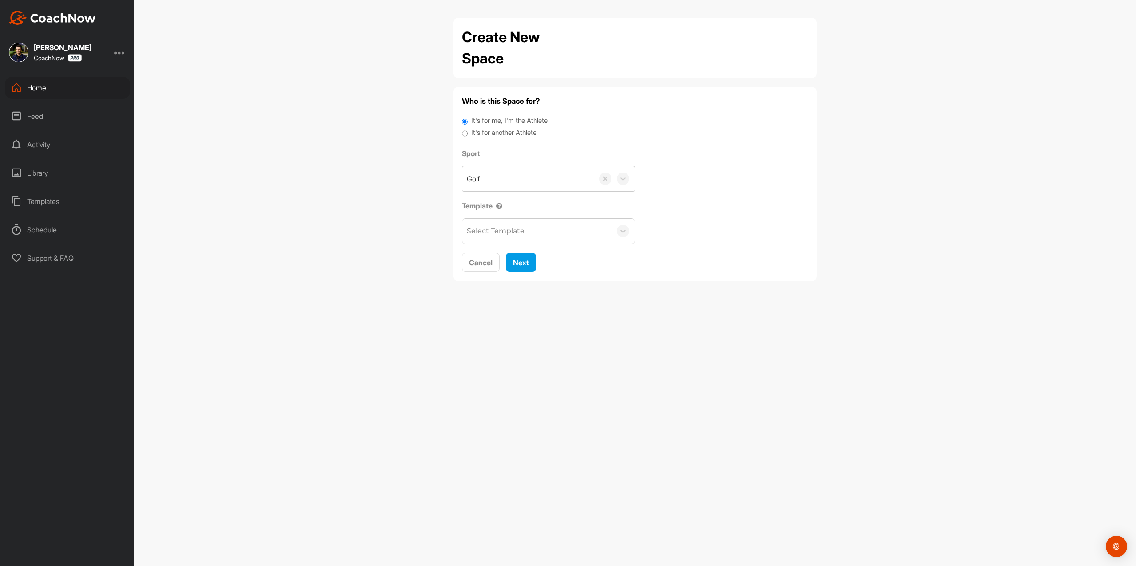
click at [505, 131] on label "It's for another Athlete" at bounding box center [503, 133] width 65 height 10
click at [468, 131] on input "It's for another Athlete" at bounding box center [465, 134] width 6 height 12
radio input "true"
click at [499, 174] on div "Search by name or email" at bounding box center [511, 179] width 88 height 11
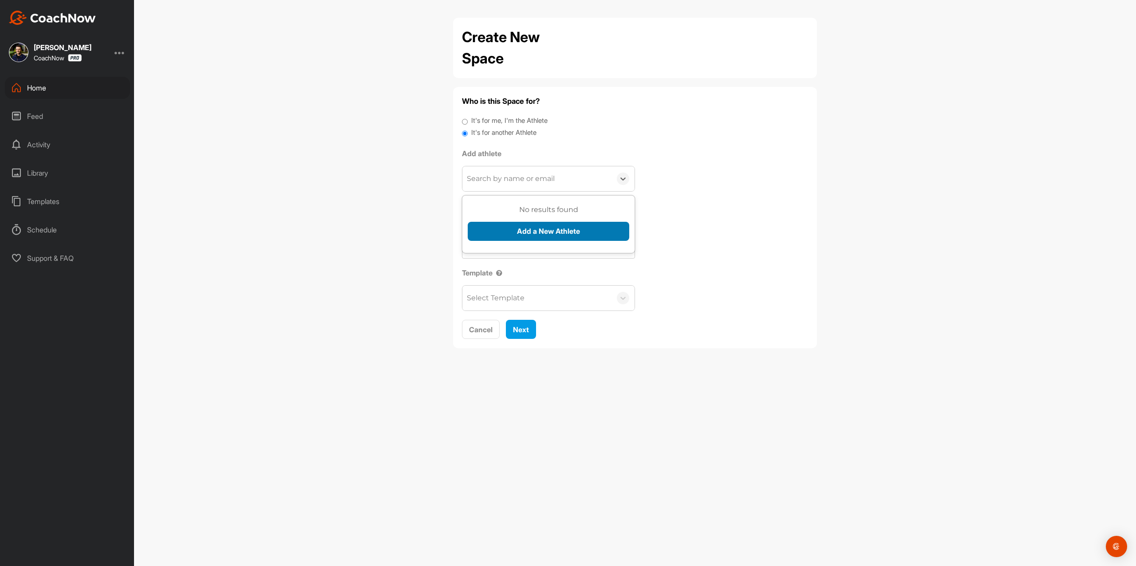
paste input "[PERSON_NAME]"
type input "[PERSON_NAME]"
drag, startPoint x: 523, startPoint y: 221, endPoint x: 528, endPoint y: 230, distance: 11.0
click at [524, 222] on div "No results found Add a New Athlete" at bounding box center [549, 226] width 162 height 43
click at [528, 230] on button "Add a New Athlete" at bounding box center [549, 231] width 162 height 19
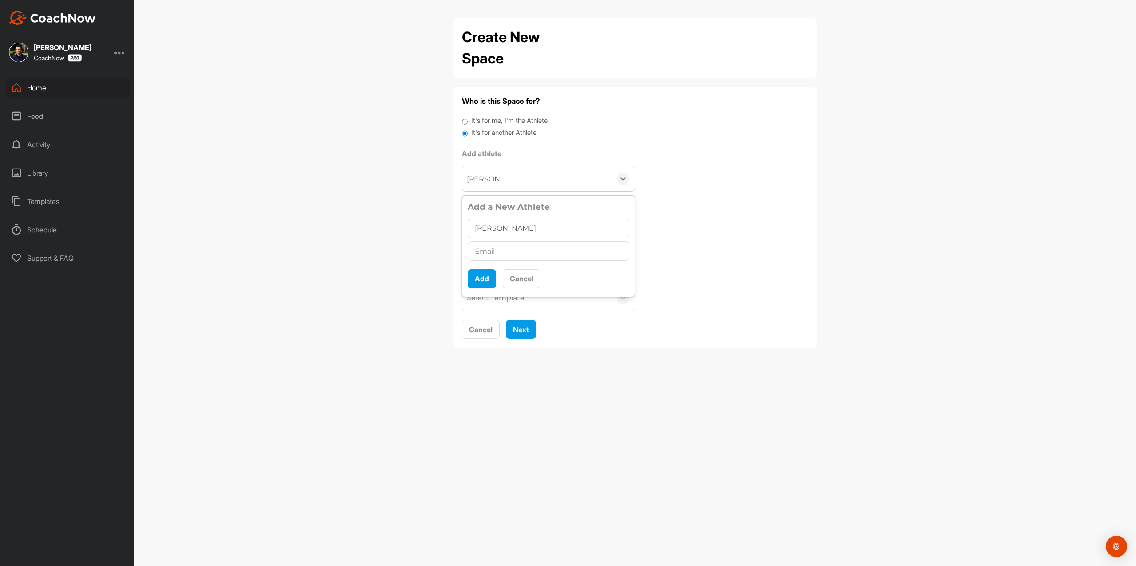
type input "[PERSON_NAME]"
type input "[EMAIL_ADDRESS][DOMAIN_NAME]"
click at [480, 287] on button "Add" at bounding box center [482, 278] width 28 height 19
click at [529, 298] on div "Who is this Space for? It's for me, I'm the Athlete It's for another Athlete [P…" at bounding box center [635, 207] width 346 height 223
click at [528, 305] on span "Next" at bounding box center [521, 308] width 16 height 9
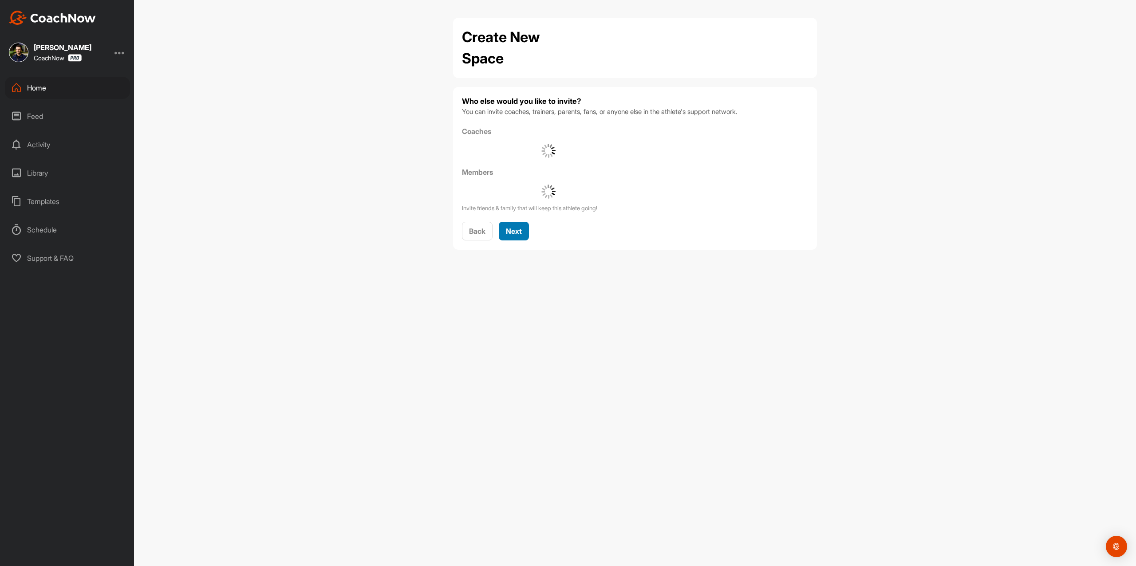
click at [527, 230] on button "Next" at bounding box center [514, 231] width 30 height 19
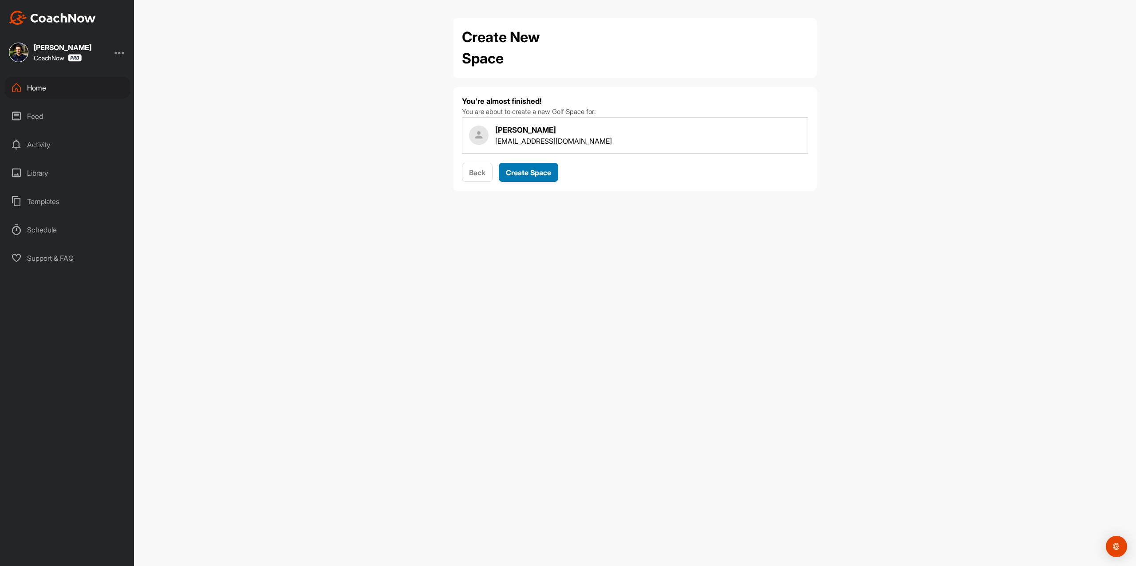
click at [526, 167] on button "Create Space" at bounding box center [528, 172] width 59 height 19
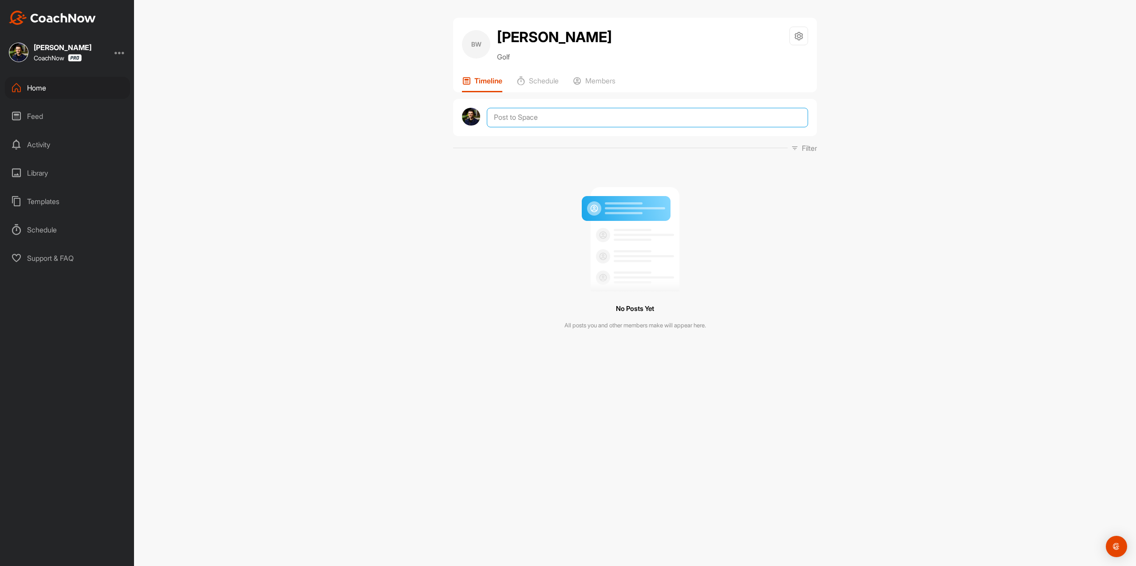
click at [558, 115] on textarea at bounding box center [647, 118] width 321 height 20
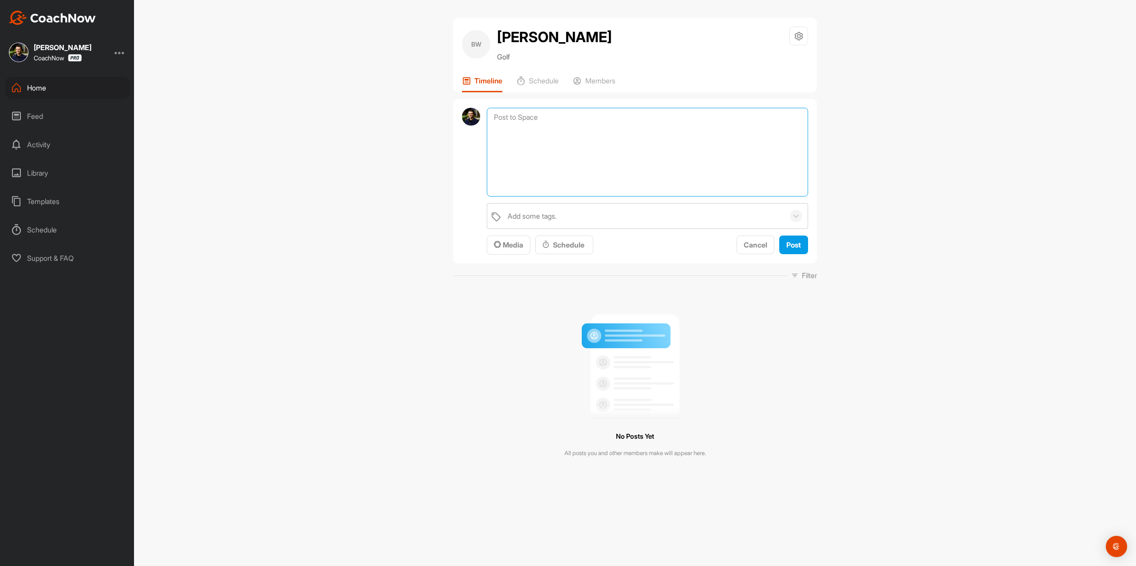
click at [574, 122] on textarea at bounding box center [647, 152] width 321 height 89
click at [507, 251] on button "Media" at bounding box center [509, 245] width 44 height 19
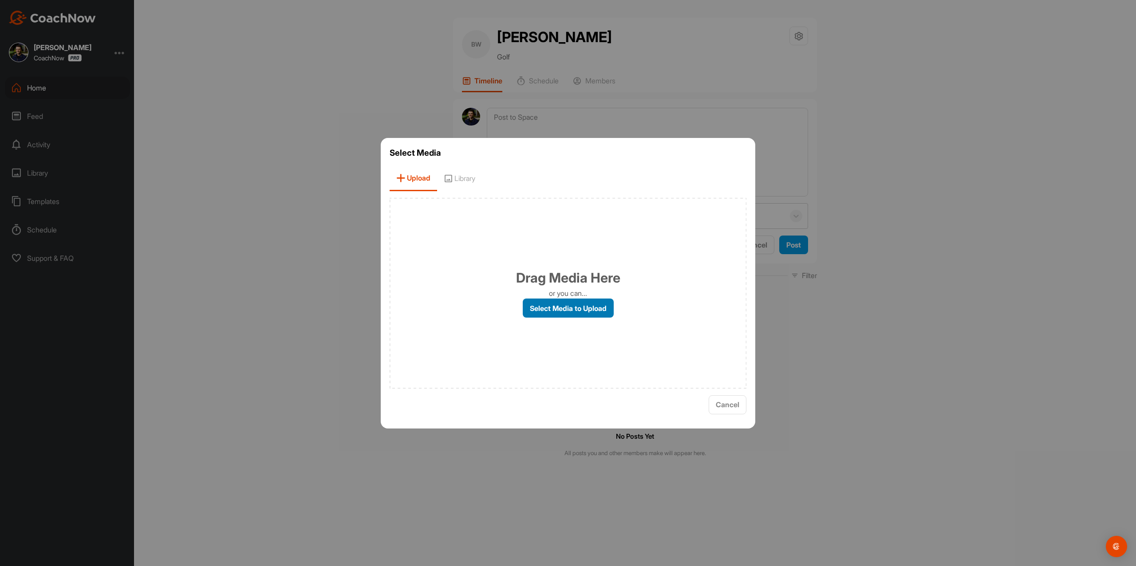
click at [535, 305] on label "Select Media to Upload" at bounding box center [568, 308] width 91 height 19
click at [0, 0] on input "Select Media to Upload" at bounding box center [0, 0] width 0 height 0
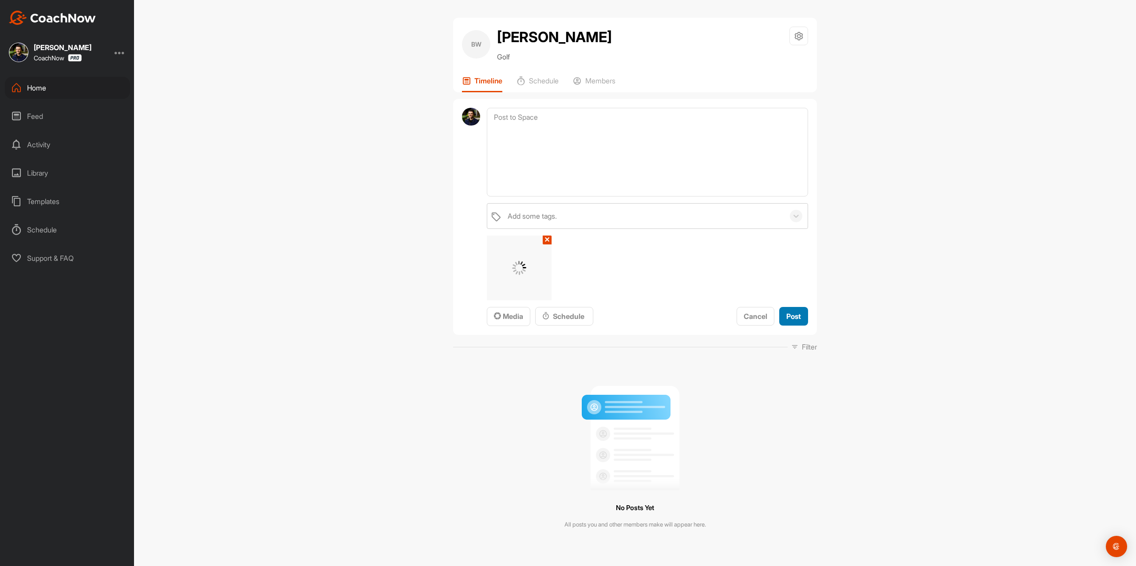
click at [793, 318] on span "Post" at bounding box center [794, 316] width 15 height 9
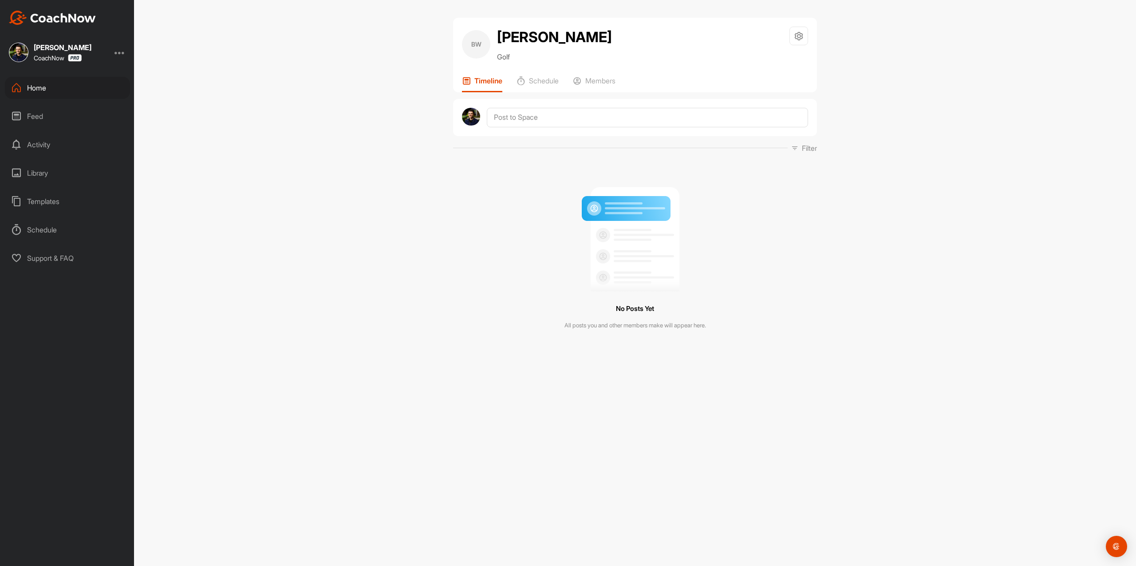
click at [566, 105] on div at bounding box center [635, 117] width 364 height 37
click at [563, 127] on div at bounding box center [635, 117] width 364 height 37
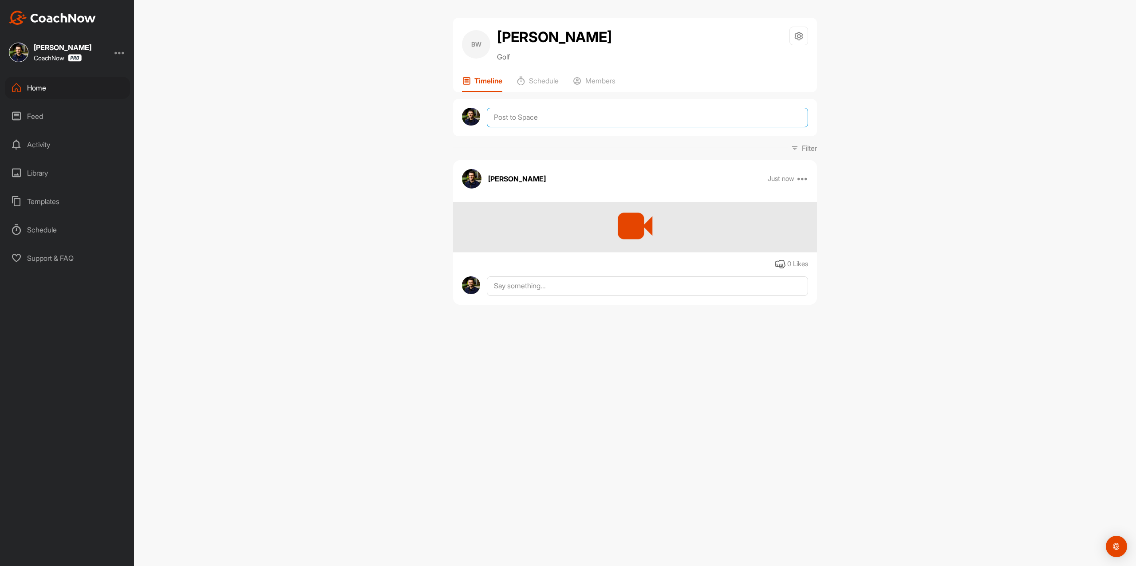
click at [563, 123] on textarea at bounding box center [647, 118] width 321 height 20
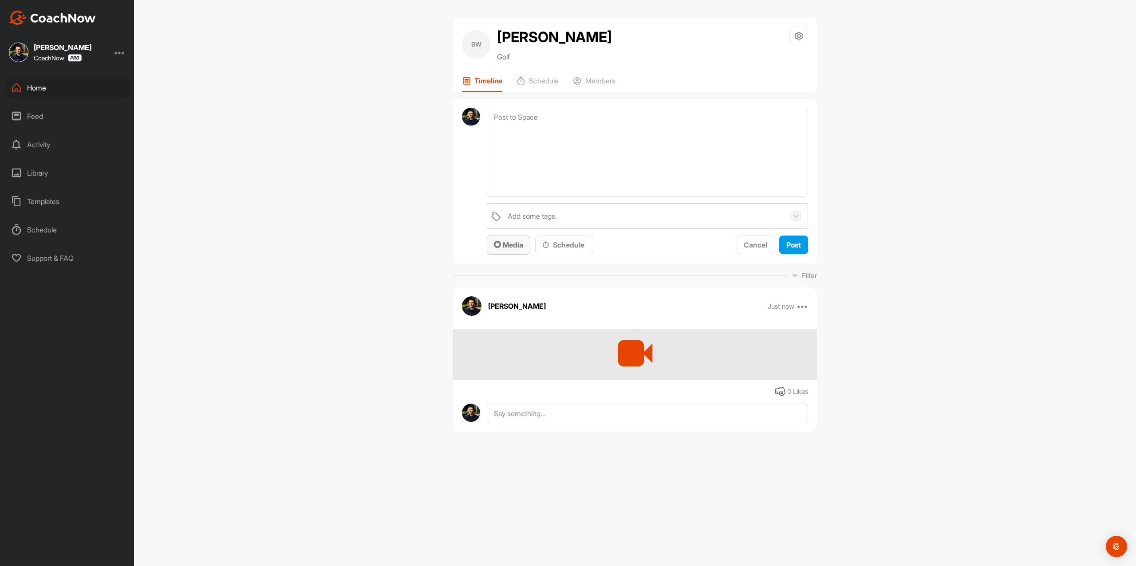
click at [496, 249] on div "Media" at bounding box center [508, 245] width 29 height 11
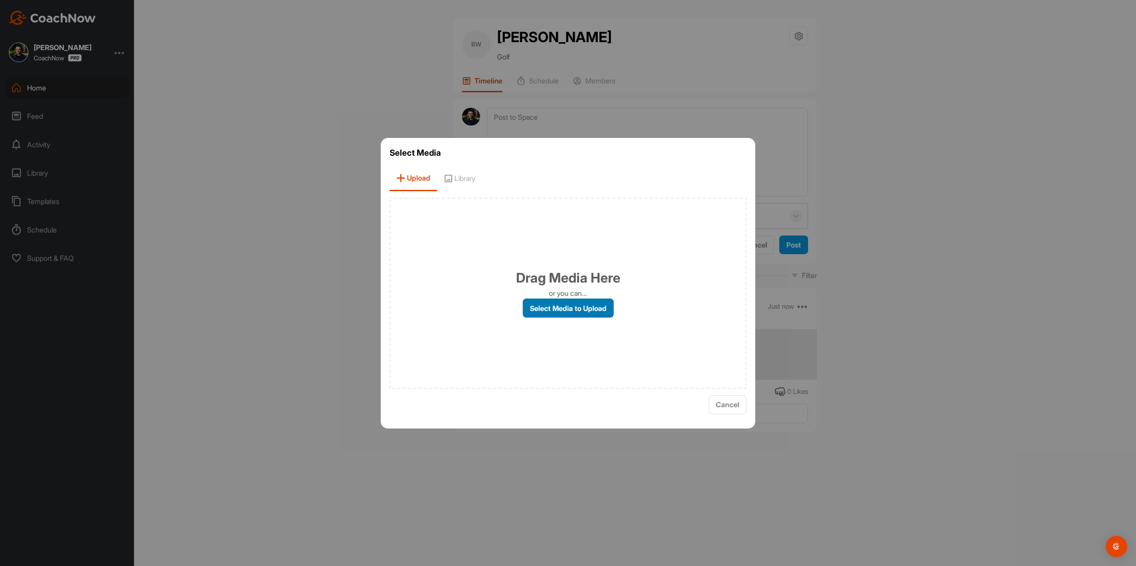
click at [544, 305] on label "Select Media to Upload" at bounding box center [568, 308] width 91 height 19
click at [0, 0] on input "Select Media to Upload" at bounding box center [0, 0] width 0 height 0
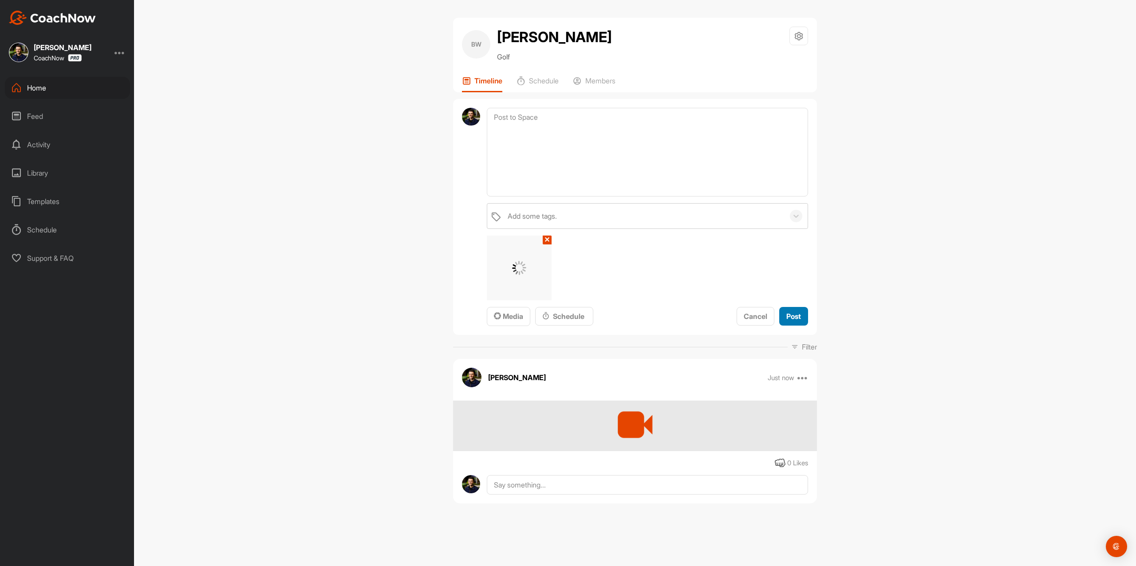
click at [800, 313] on span "Post" at bounding box center [794, 316] width 15 height 9
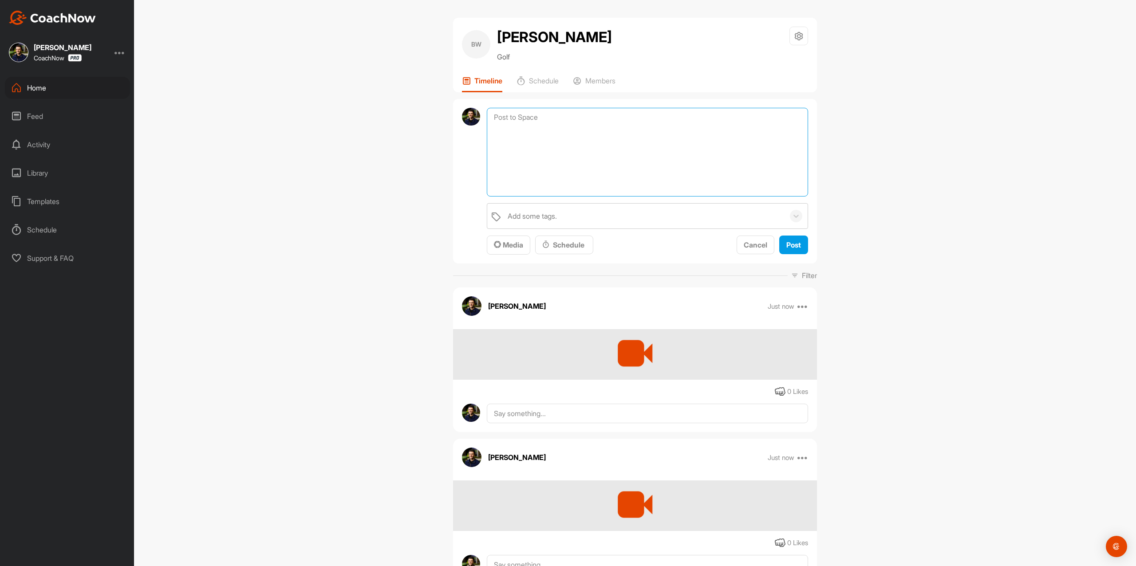
click at [592, 112] on textarea at bounding box center [647, 152] width 321 height 89
paste textarea "Thanks for sending in your video and signing up for a Full Assessment of your s…"
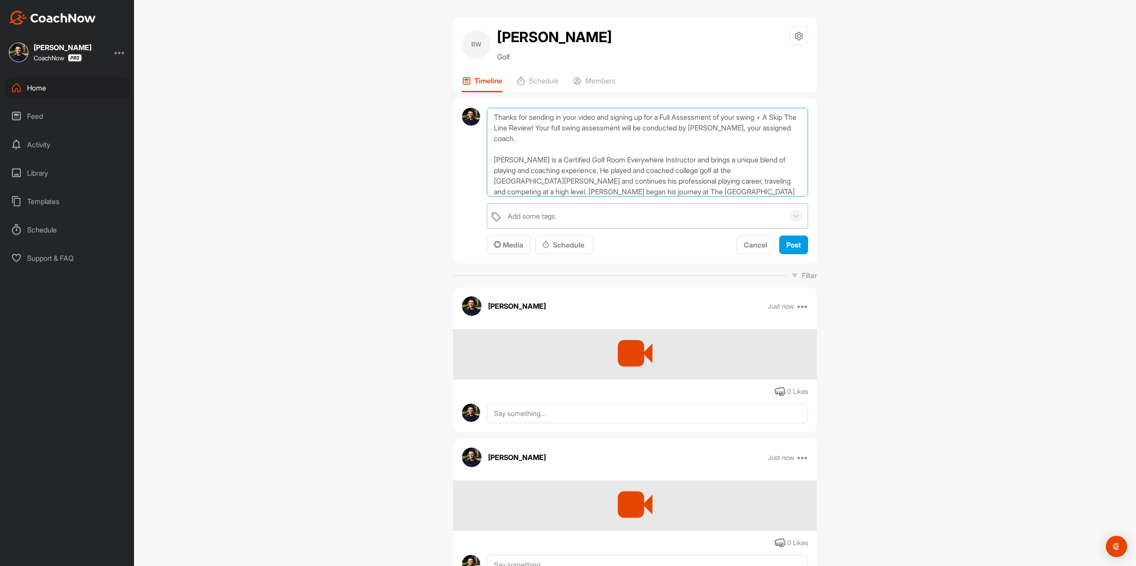
scroll to position [117, 0]
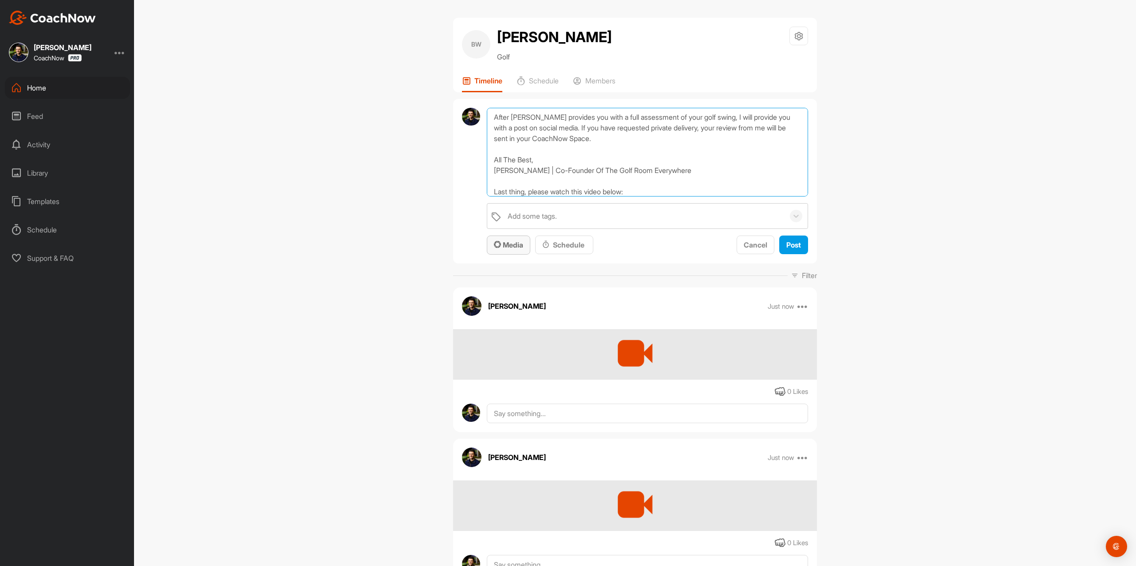
type textarea "Thanks for sending in your video and signing up for a Full Assessment of your s…"
click at [507, 240] on div "Media" at bounding box center [508, 245] width 29 height 11
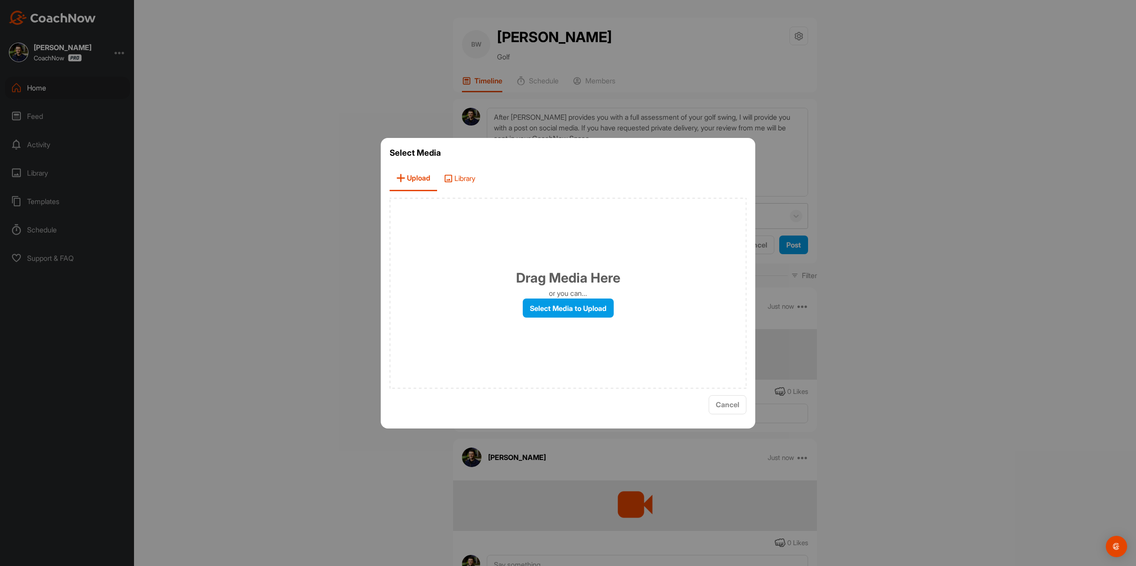
click at [469, 171] on span "Library" at bounding box center [459, 178] width 45 height 25
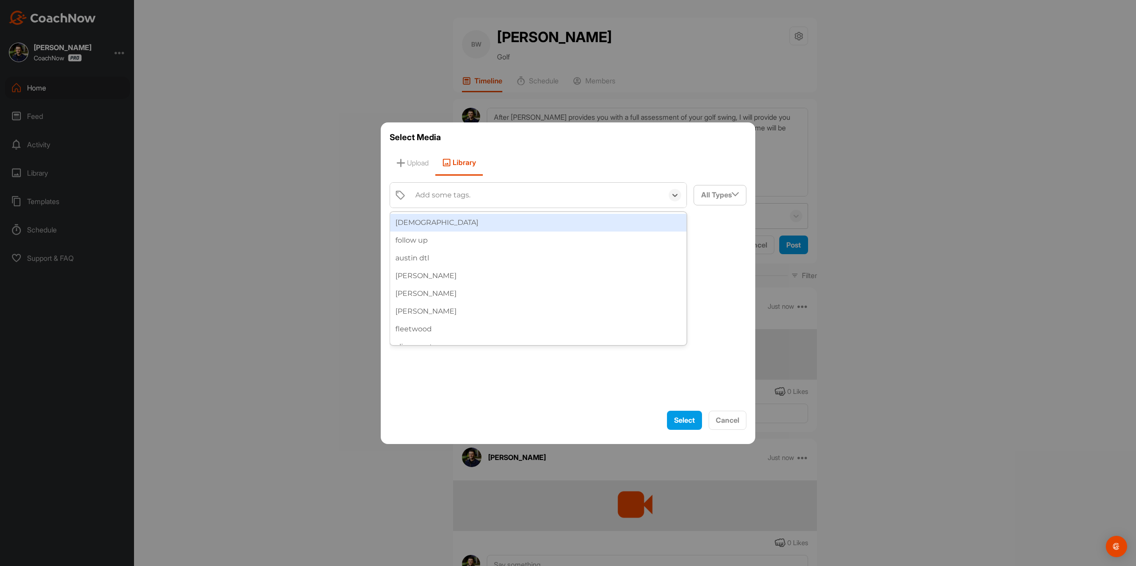
click at [446, 203] on div "Add some tags." at bounding box center [537, 195] width 253 height 25
click at [446, 218] on div "[DEMOGRAPHIC_DATA]" at bounding box center [538, 223] width 297 height 18
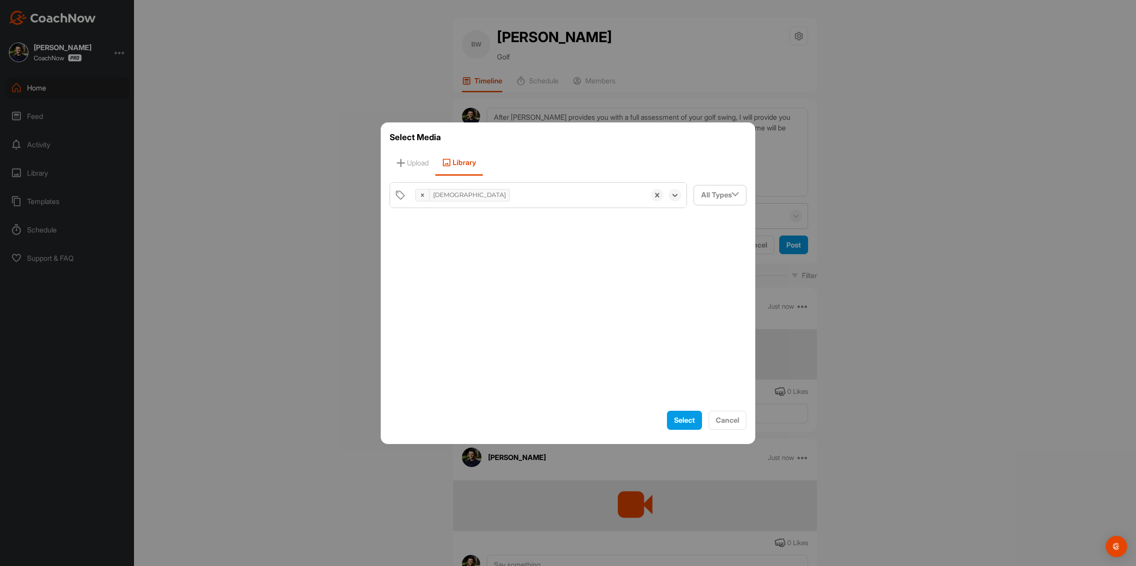
click at [432, 235] on div at bounding box center [568, 310] width 357 height 190
click at [432, 235] on div at bounding box center [431, 249] width 83 height 69
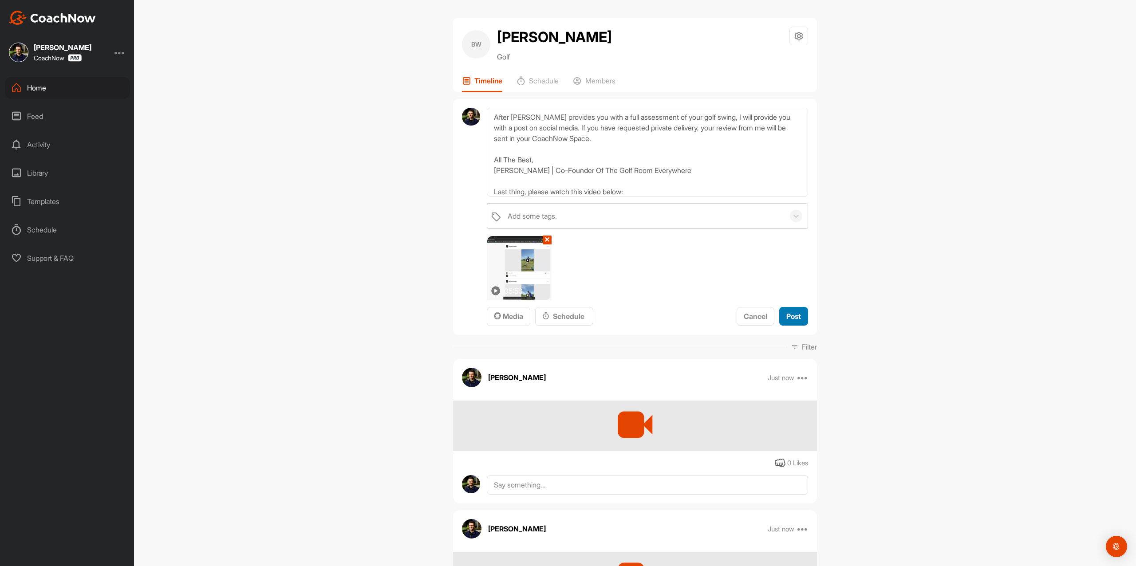
click at [793, 318] on span "Post" at bounding box center [794, 316] width 15 height 9
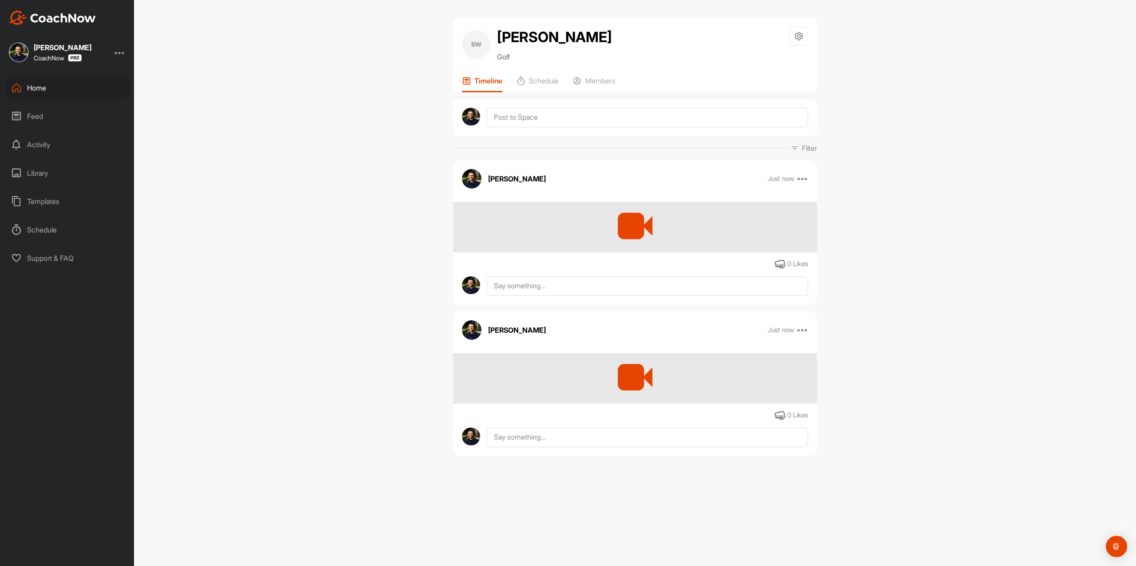
scroll to position [0, 0]
click at [597, 86] on div "Members" at bounding box center [594, 84] width 43 height 16
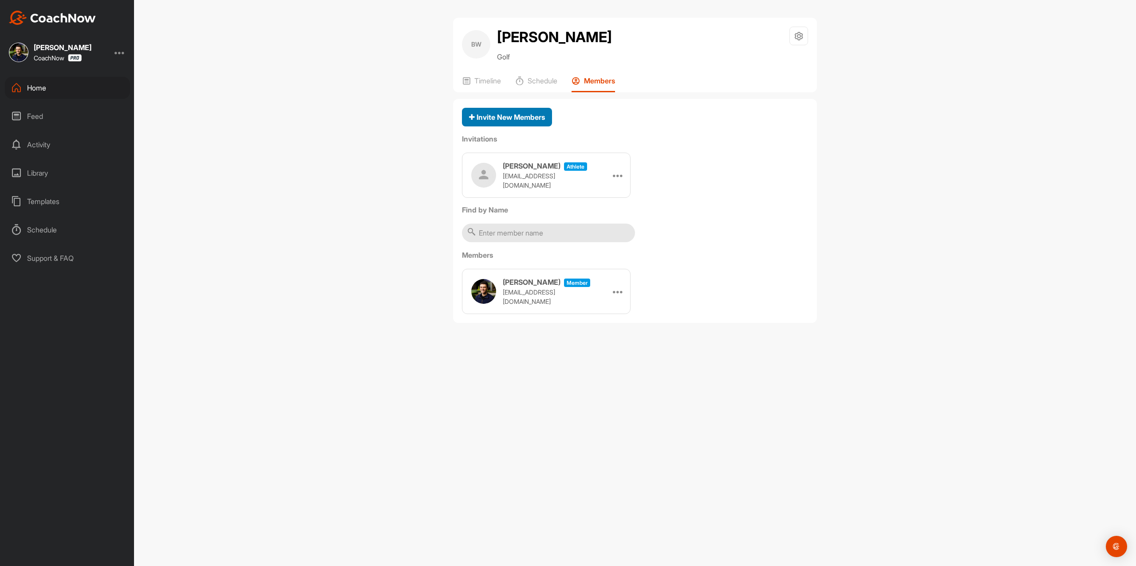
click at [525, 118] on span "Invite New Members" at bounding box center [507, 117] width 76 height 9
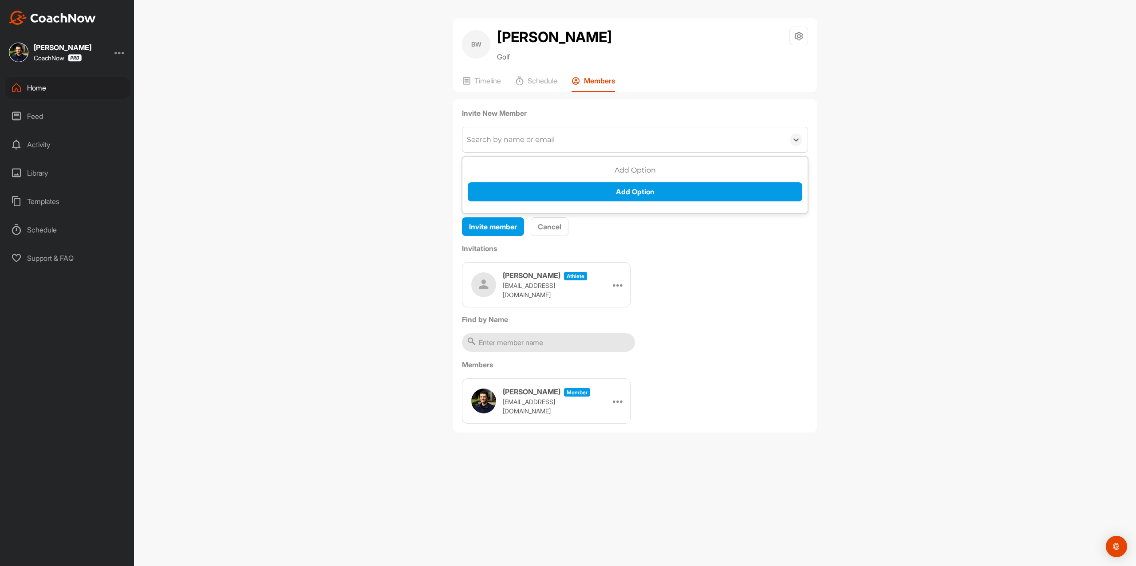
click at [519, 132] on div "Search by name or email" at bounding box center [624, 139] width 322 height 25
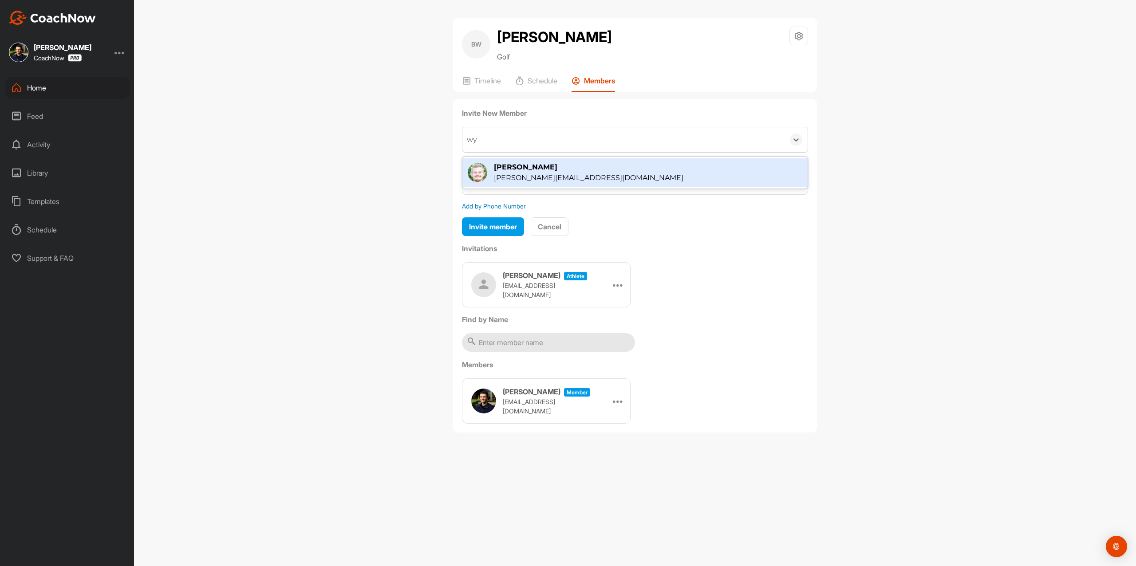
type input "wya"
click at [508, 164] on div "[PERSON_NAME]" at bounding box center [589, 167] width 190 height 11
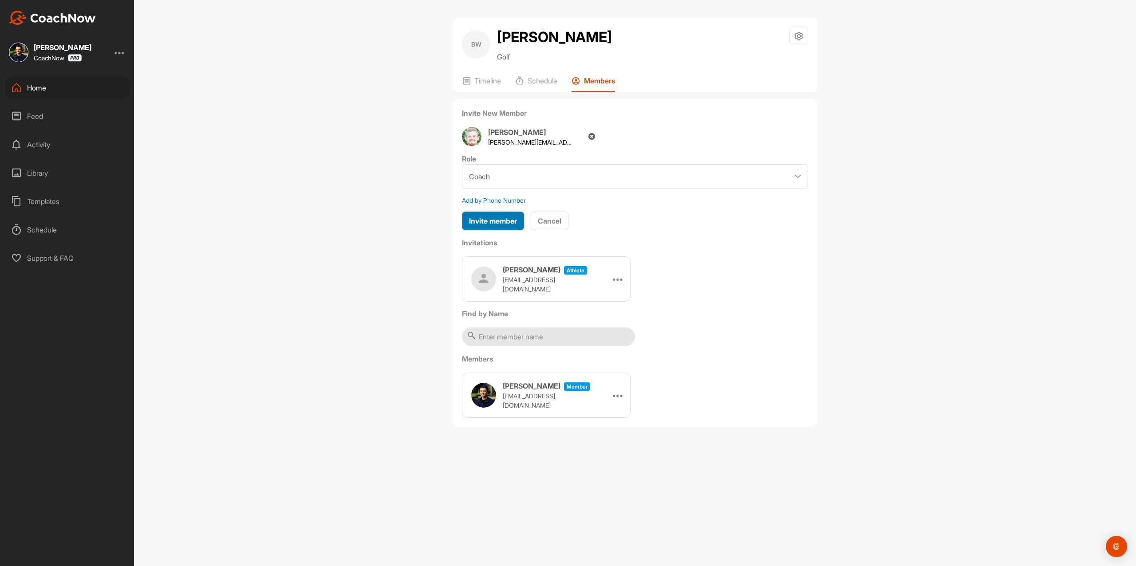
click at [512, 220] on span "Invite member" at bounding box center [493, 221] width 48 height 9
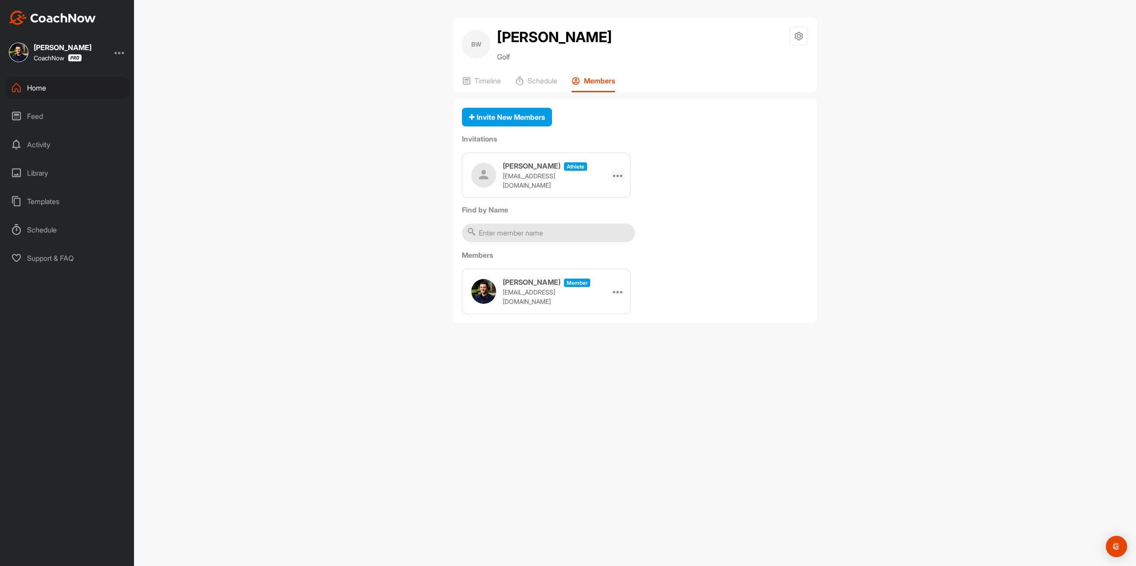
click at [614, 176] on icon at bounding box center [618, 175] width 11 height 11
click at [624, 171] on div at bounding box center [618, 175] width 13 height 13
click at [600, 260] on li "Copy Link" at bounding box center [602, 256] width 48 height 28
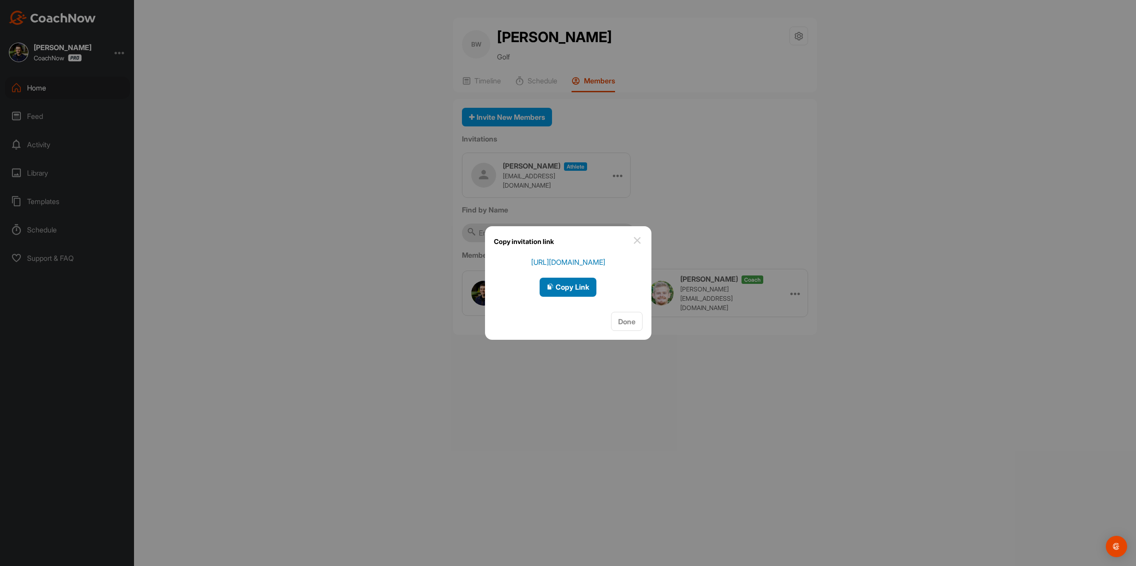
click at [570, 286] on span "Copy Link" at bounding box center [568, 287] width 43 height 9
click at [88, 20] on div at bounding box center [568, 283] width 1136 height 566
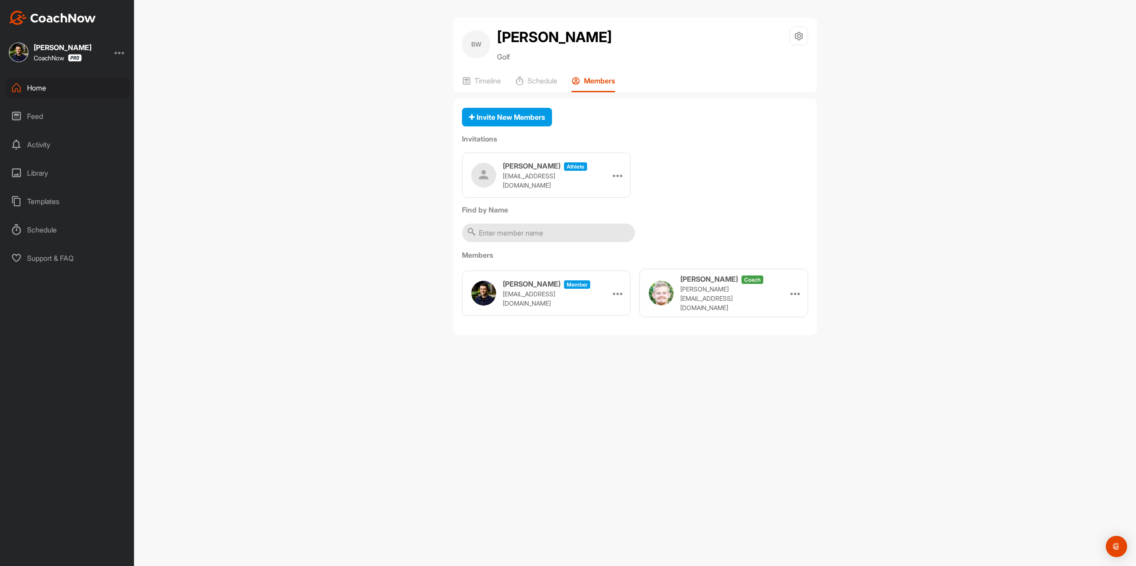
click at [88, 20] on img at bounding box center [52, 18] width 87 height 14
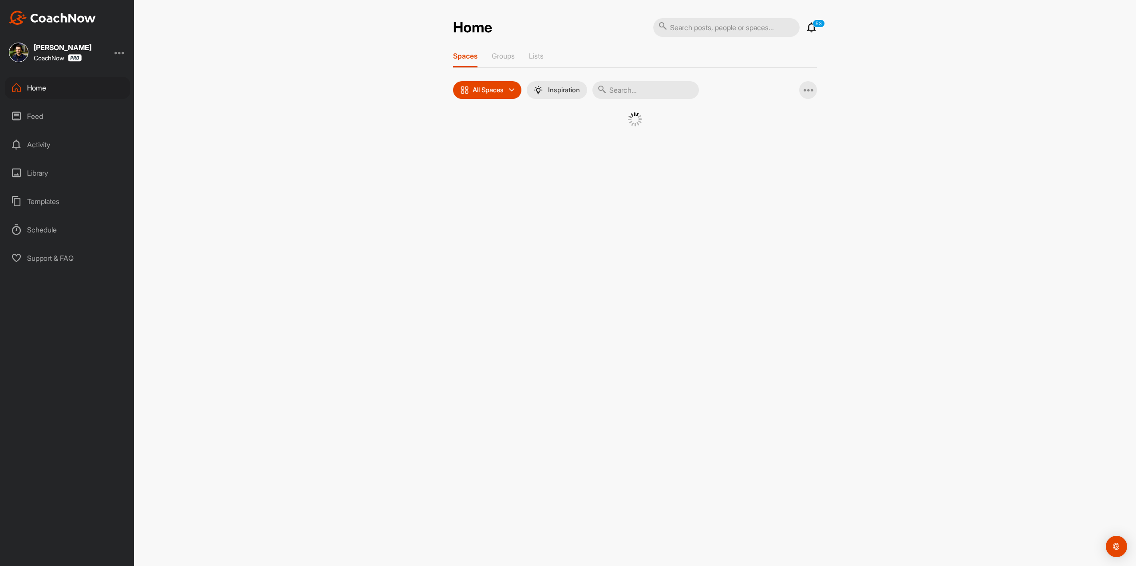
click at [707, 40] on div "Home 53 Notifications Invitations View All 53 Spaces Groups Lists All Spaces Al…" at bounding box center [635, 83] width 364 height 131
click at [704, 37] on div "Home 53 Notifications Invitations View All 53 Spaces Groups Lists All Spaces Al…" at bounding box center [635, 83] width 364 height 131
click at [702, 28] on input "text" at bounding box center [726, 27] width 147 height 19
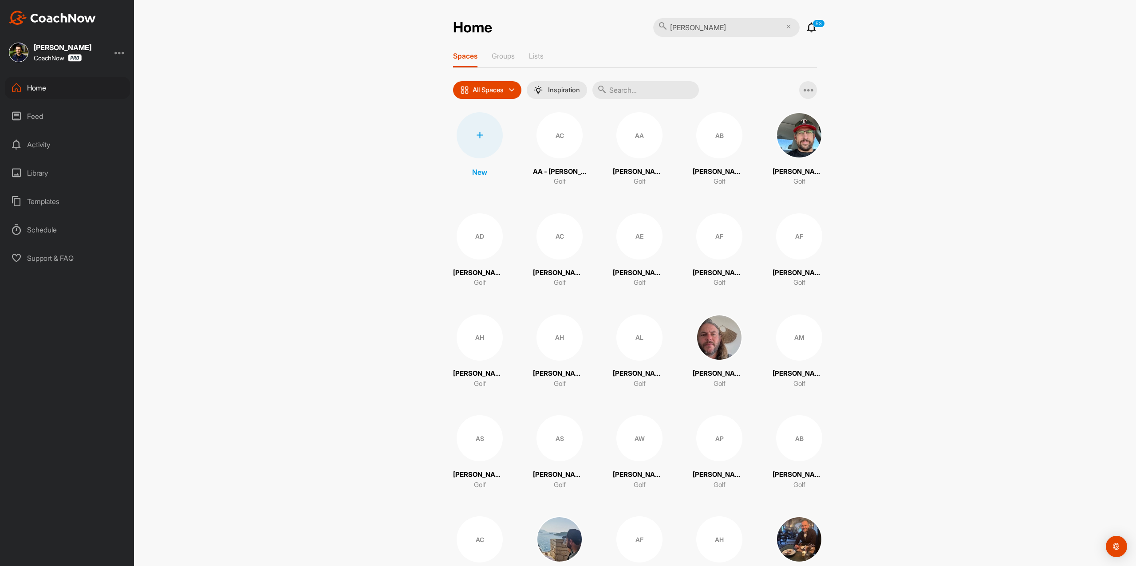
type input "[PERSON_NAME]"
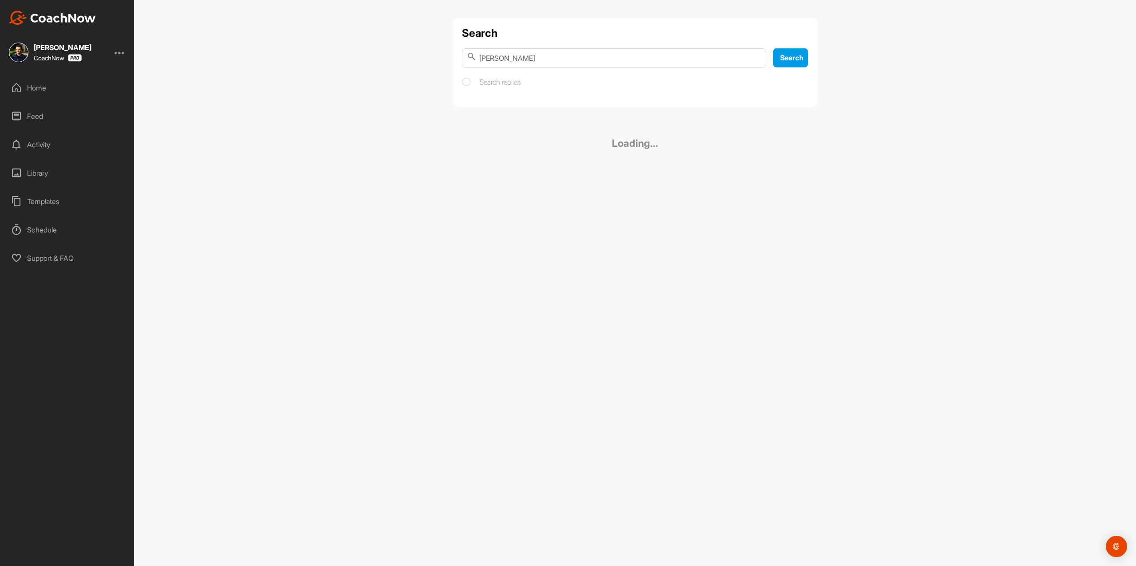
click at [560, 103] on div "Search [PERSON_NAME] Search Search replies" at bounding box center [635, 62] width 364 height 89
click at [560, 104] on link "[PERSON_NAME] Golf" at bounding box center [635, 119] width 346 height 43
